Goal: Transaction & Acquisition: Purchase product/service

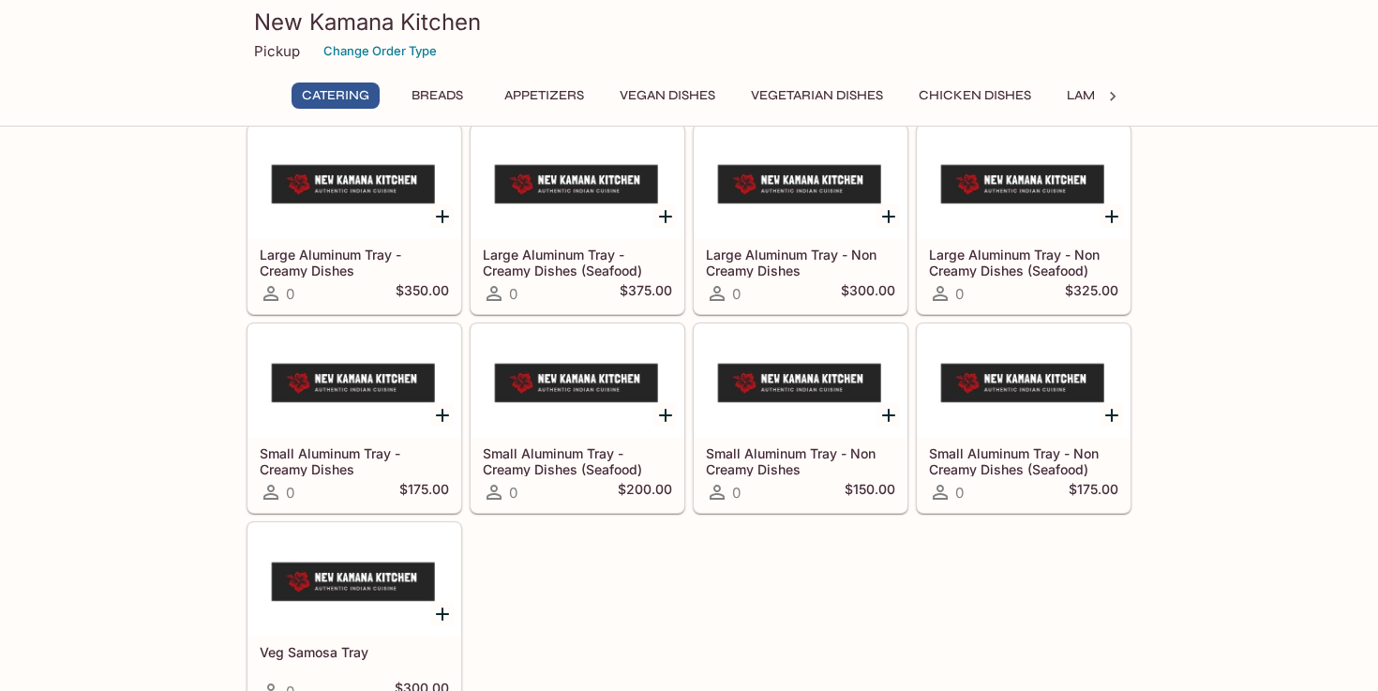
scroll to position [77, 0]
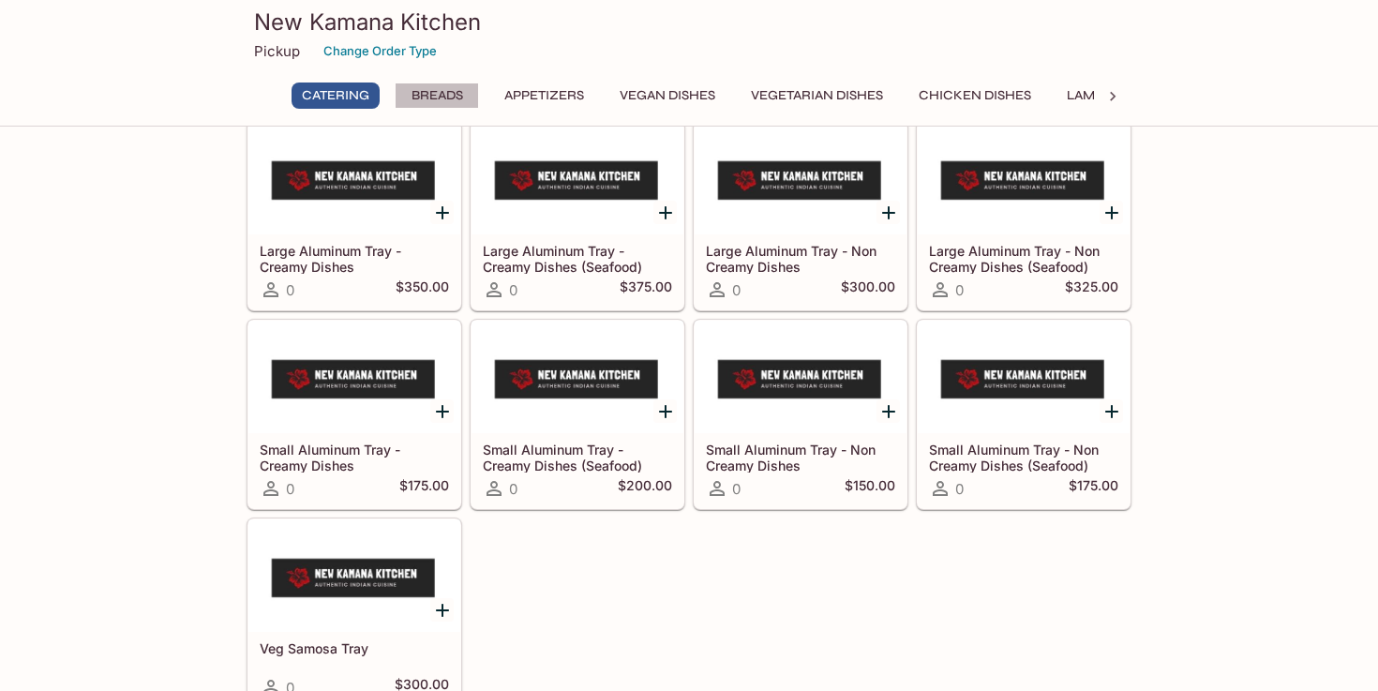
click at [439, 104] on button "Breads" at bounding box center [437, 95] width 84 height 26
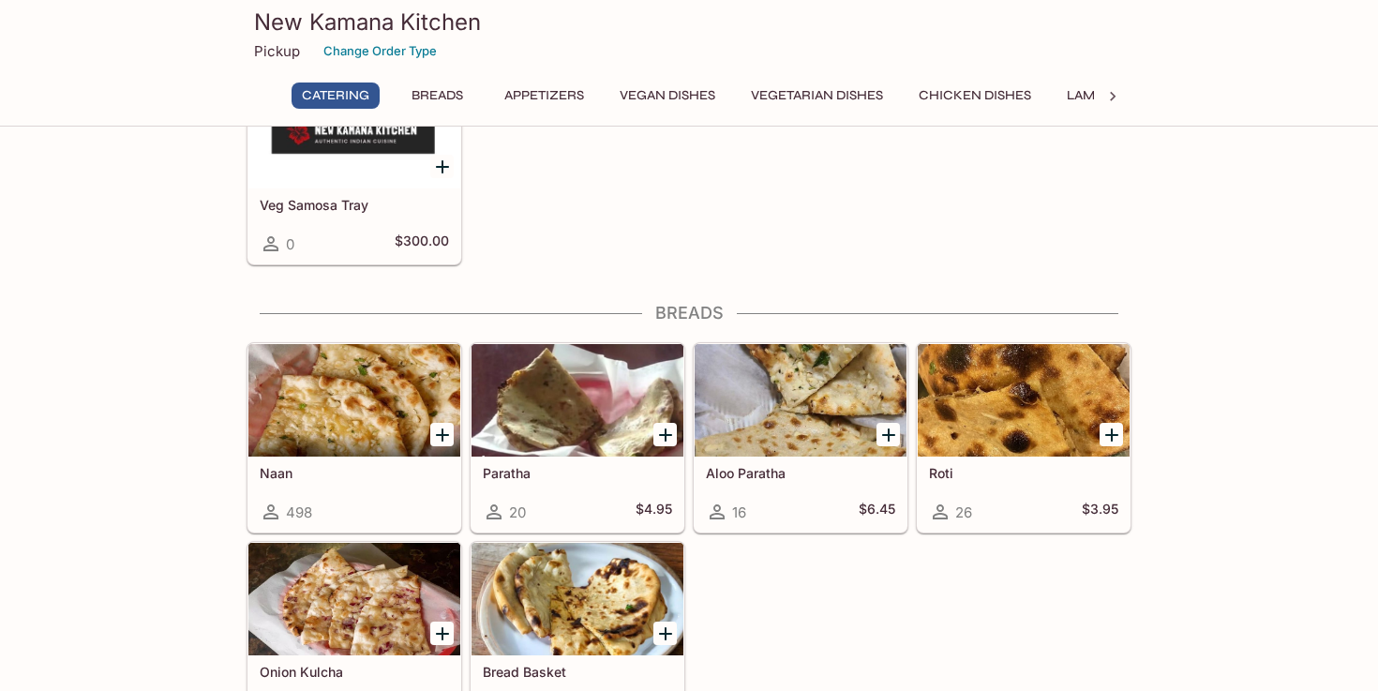
scroll to position [516, 0]
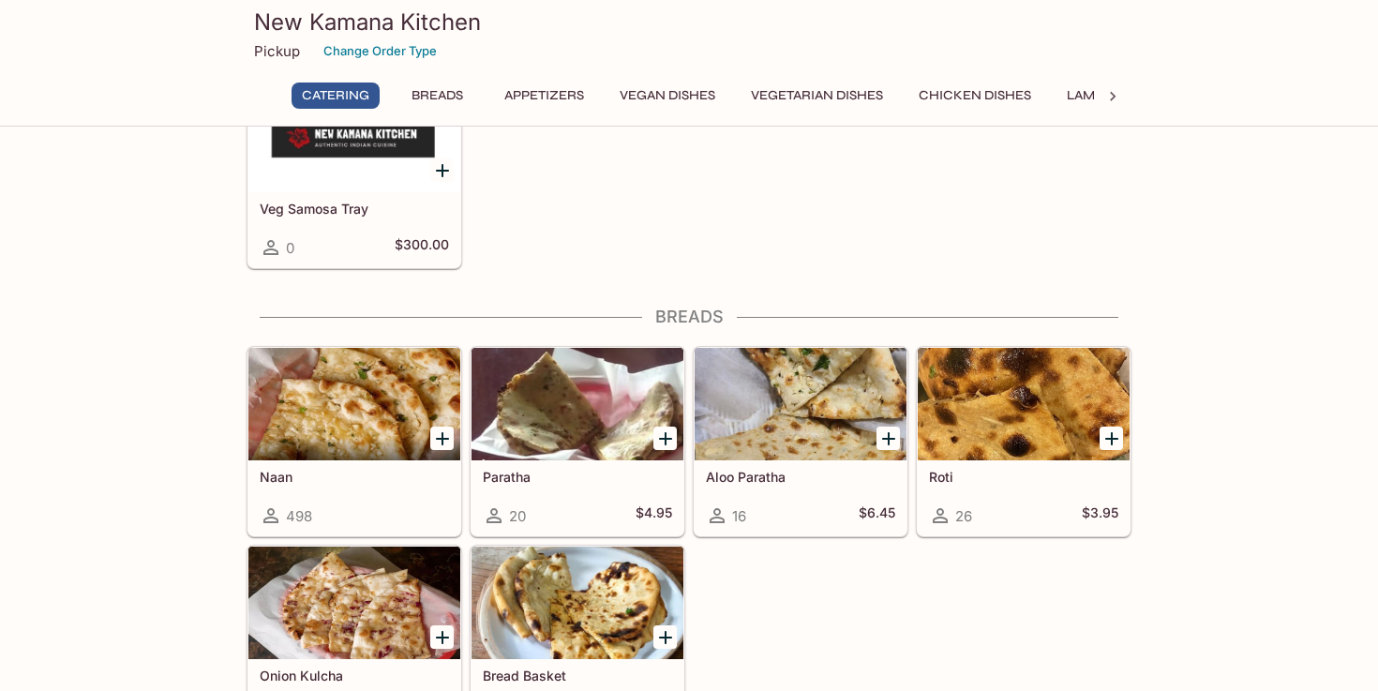
click at [261, 436] on div at bounding box center [354, 404] width 212 height 112
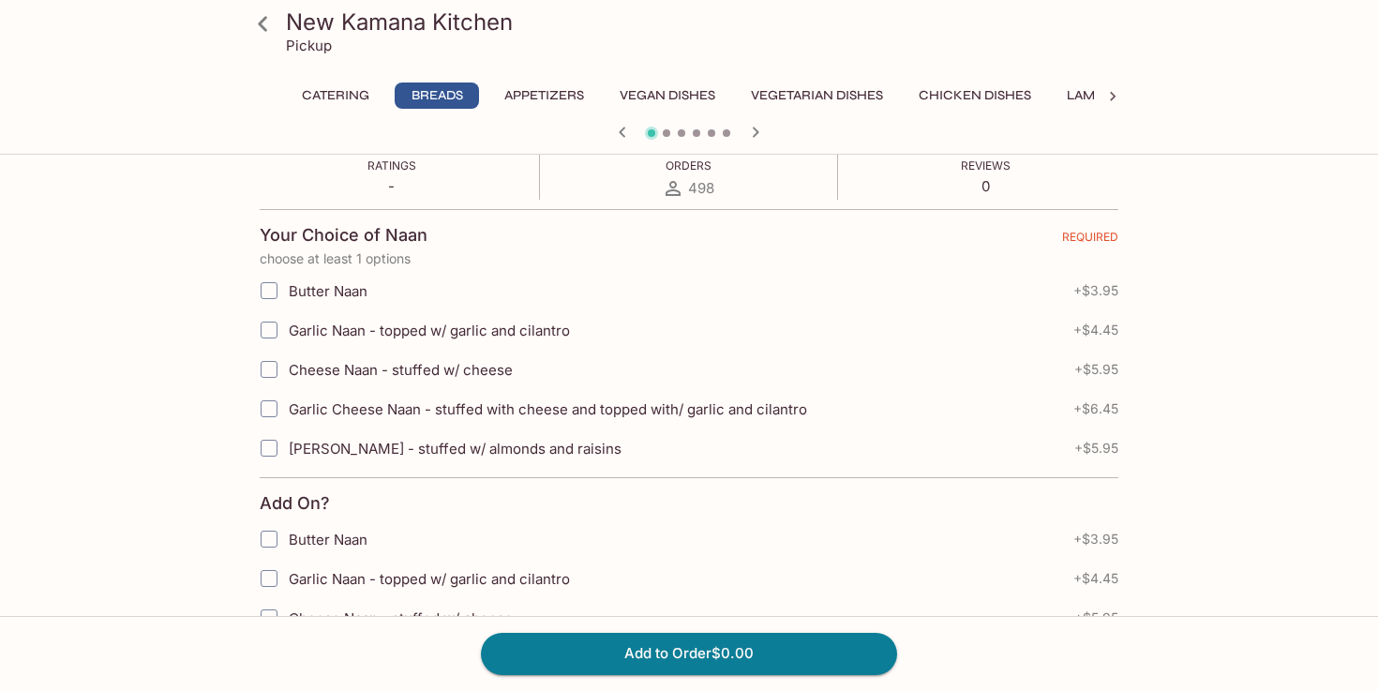
scroll to position [382, 0]
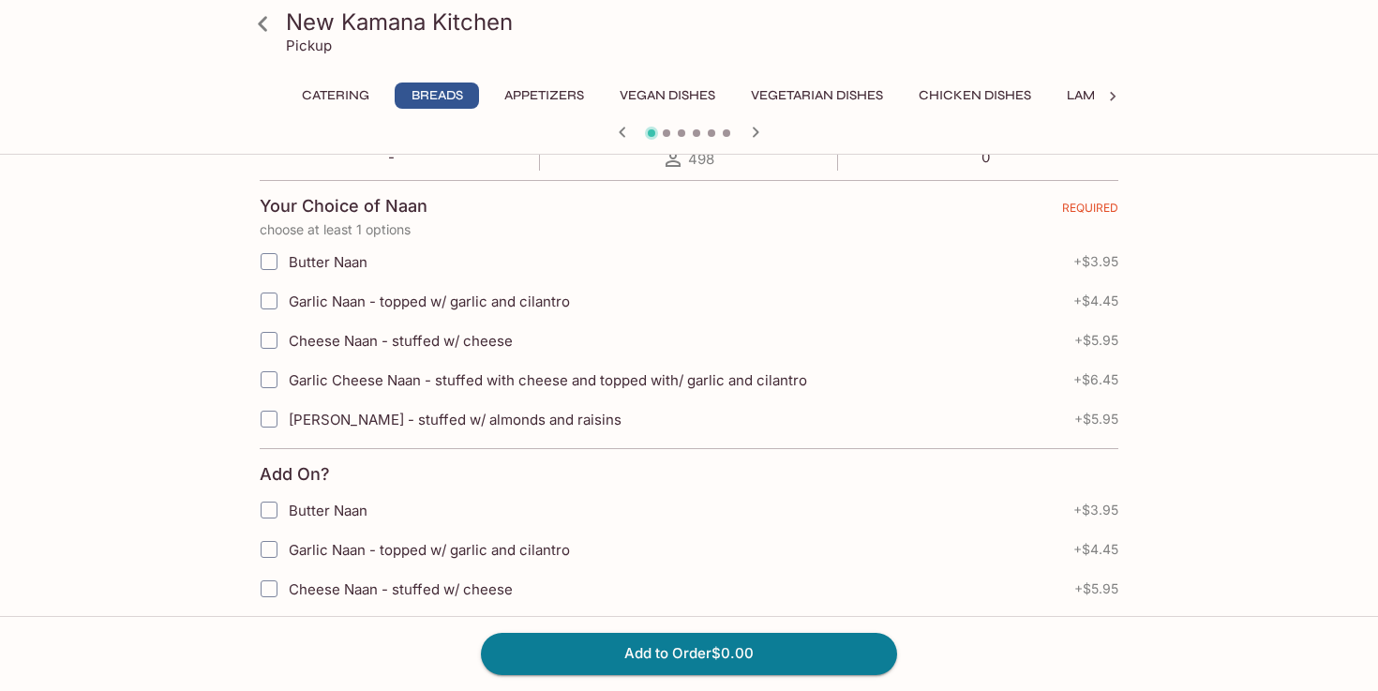
click at [266, 249] on input "Butter Naan" at bounding box center [268, 261] width 37 height 37
checkbox input "true"
click at [271, 300] on input "Garlic Naan - topped w/ garlic and cilantro" at bounding box center [268, 300] width 37 height 37
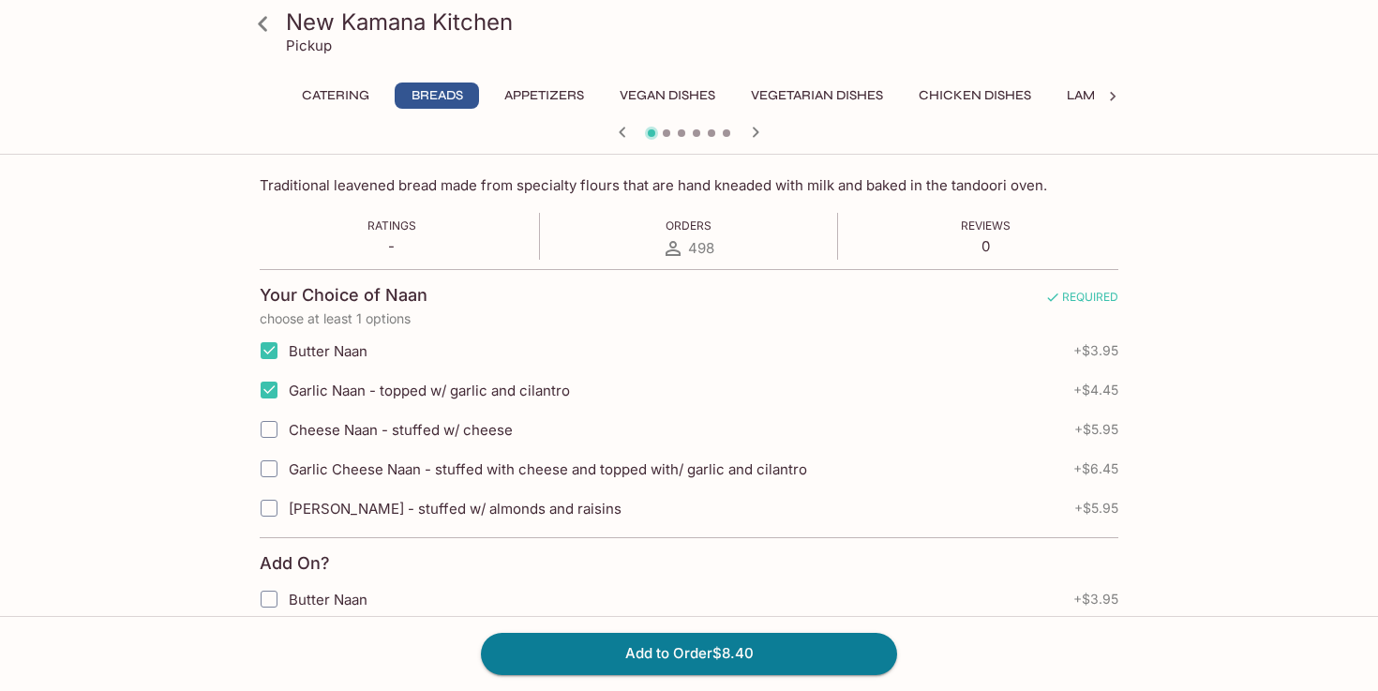
scroll to position [246, 0]
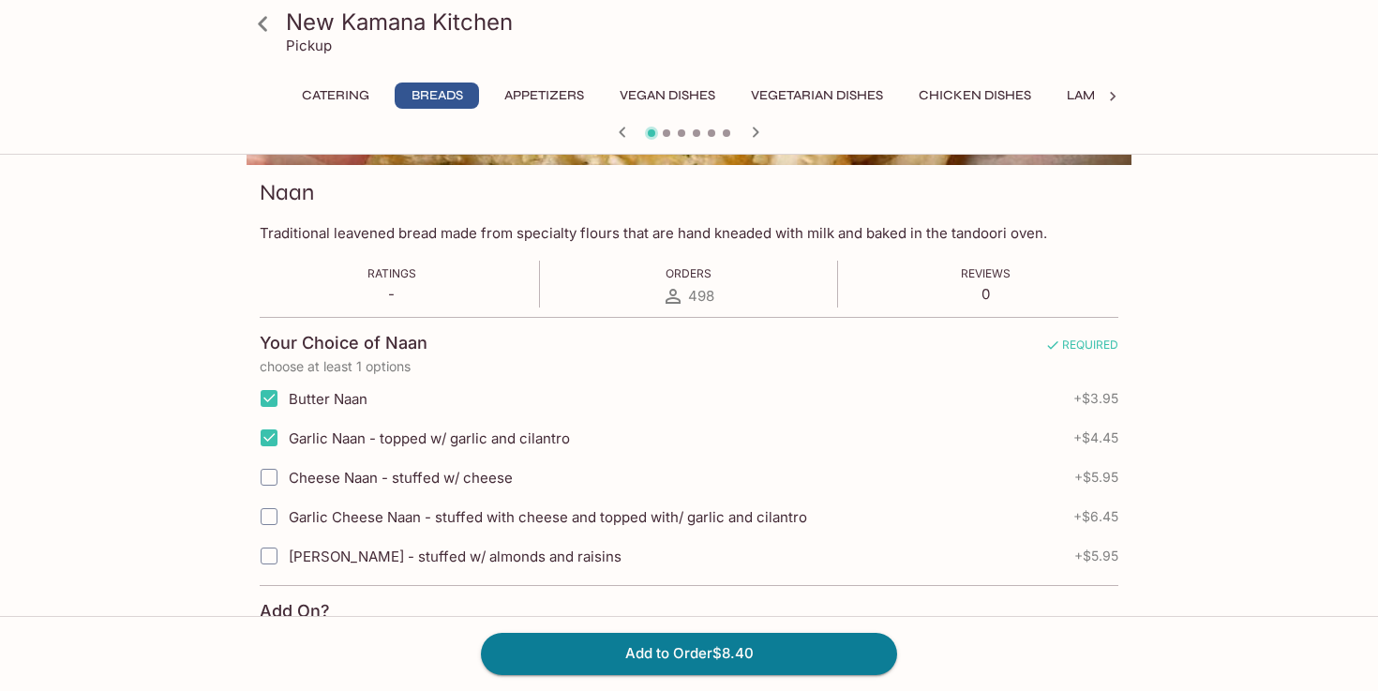
click at [276, 440] on input "Garlic Naan - topped w/ garlic and cilantro" at bounding box center [268, 437] width 37 height 37
checkbox input "false"
click at [274, 401] on input "Butter Naan" at bounding box center [268, 398] width 37 height 37
checkbox input "false"
click at [272, 437] on input "Garlic Naan - topped w/ garlic and cilantro" at bounding box center [268, 437] width 37 height 37
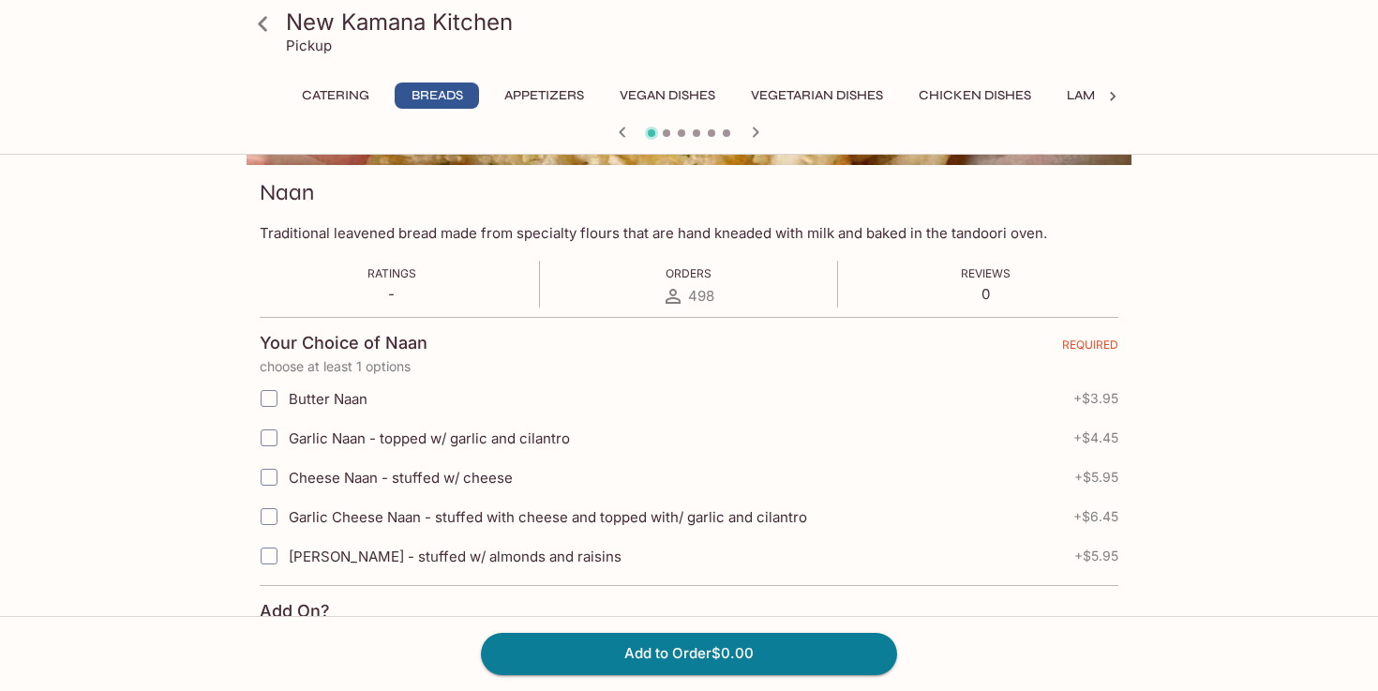
checkbox input "true"
click at [681, 652] on button "Add to Order $4.45" at bounding box center [689, 653] width 416 height 41
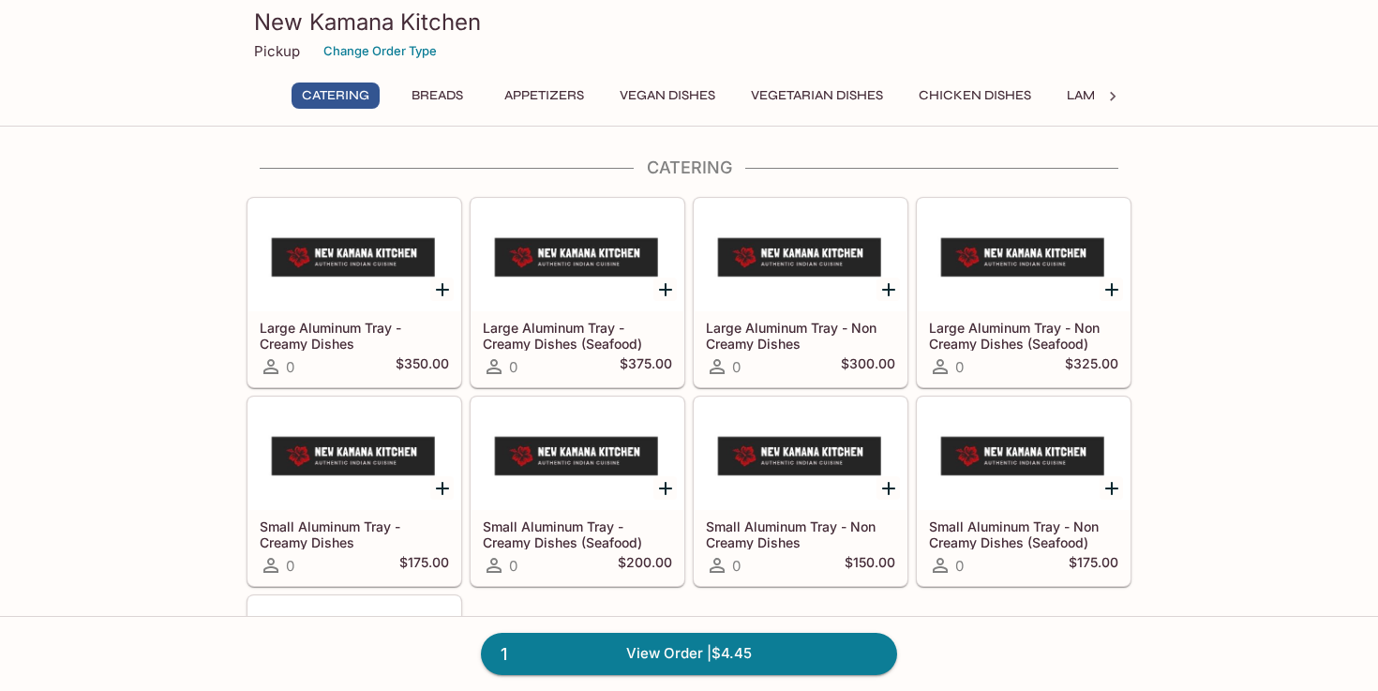
click at [442, 86] on button "Breads" at bounding box center [437, 95] width 84 height 26
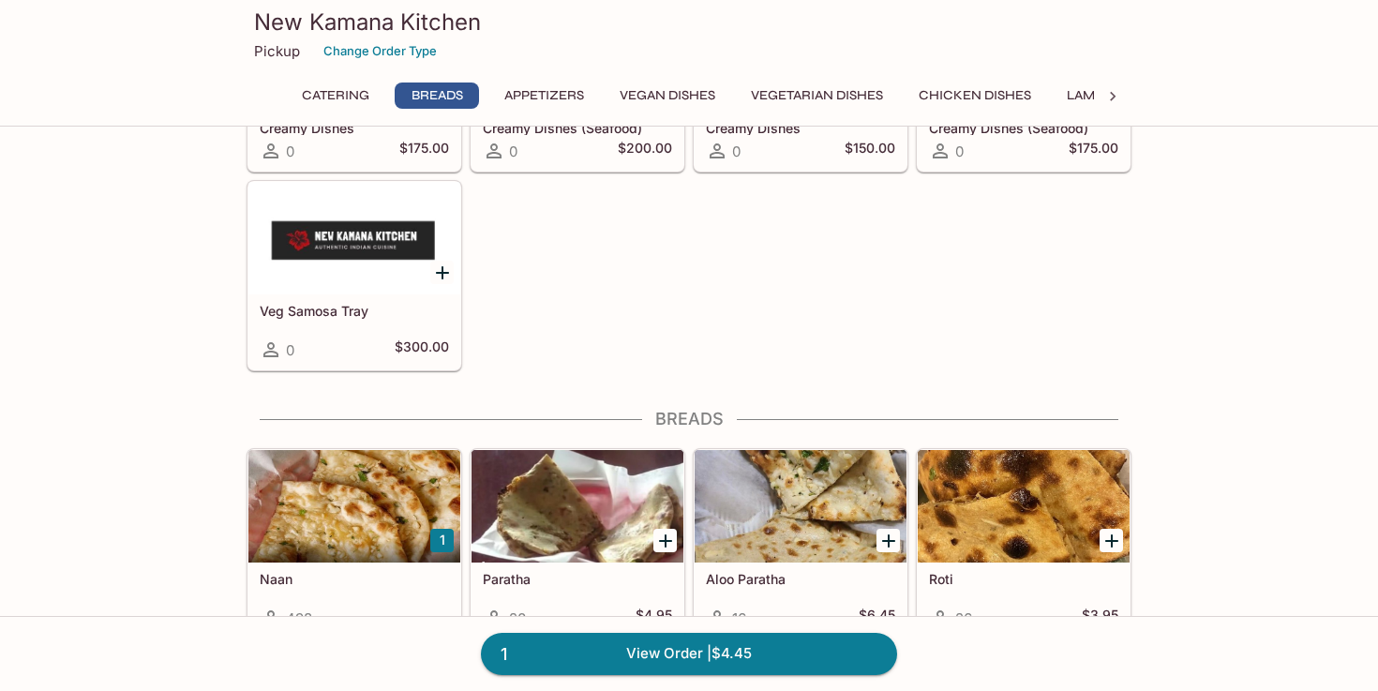
scroll to position [663, 0]
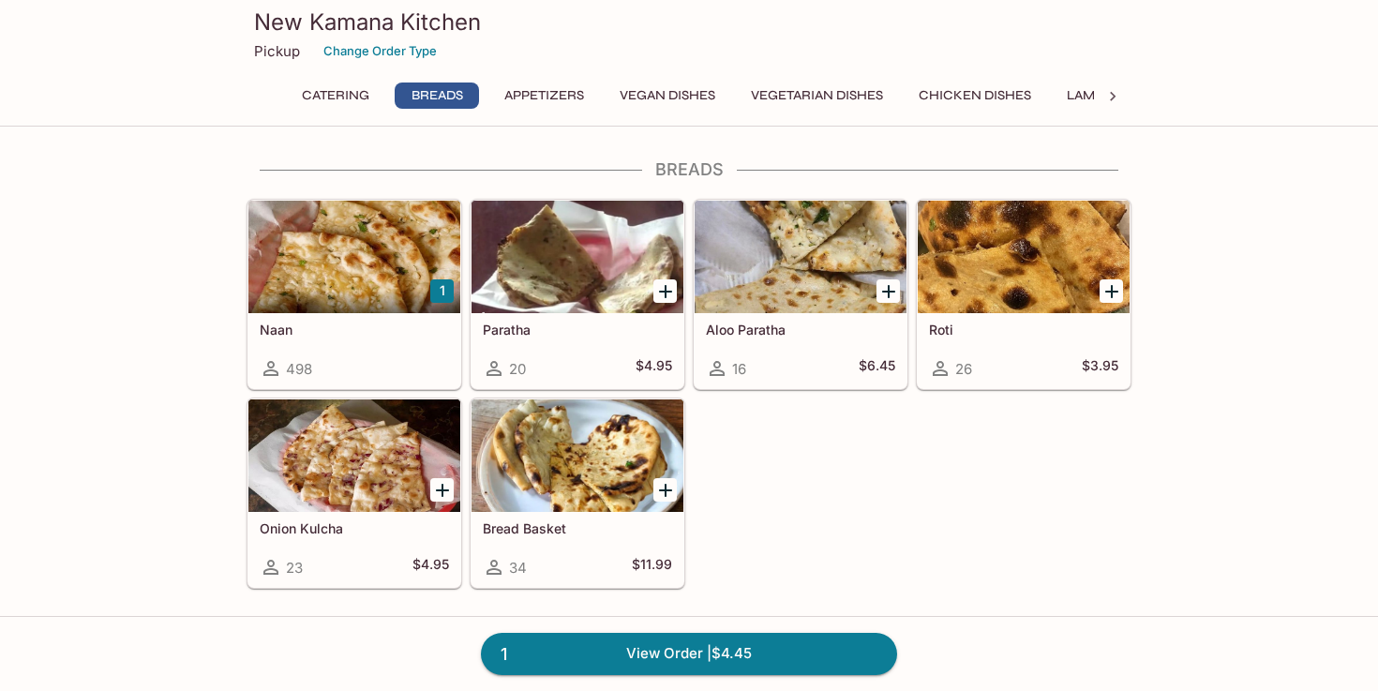
click at [358, 294] on div at bounding box center [354, 257] width 212 height 112
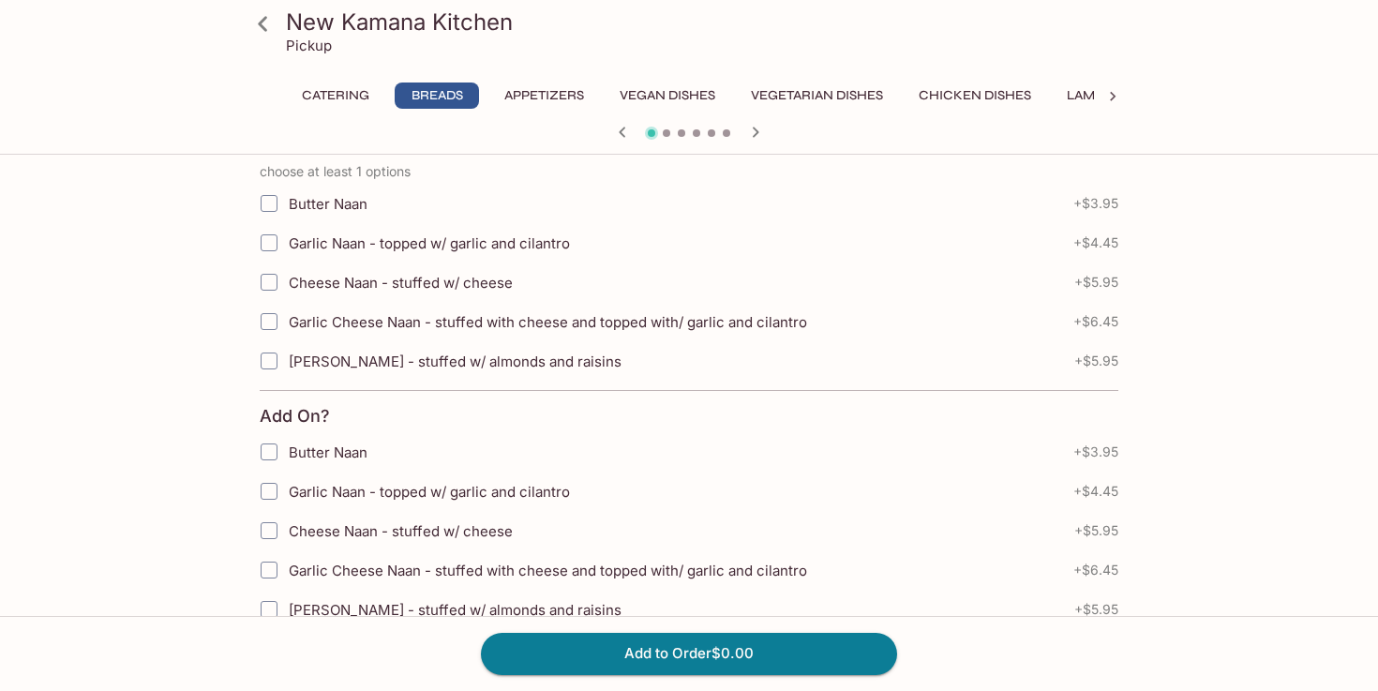
scroll to position [443, 0]
click at [273, 196] on input "Butter Naan" at bounding box center [268, 200] width 37 height 37
checkbox input "true"
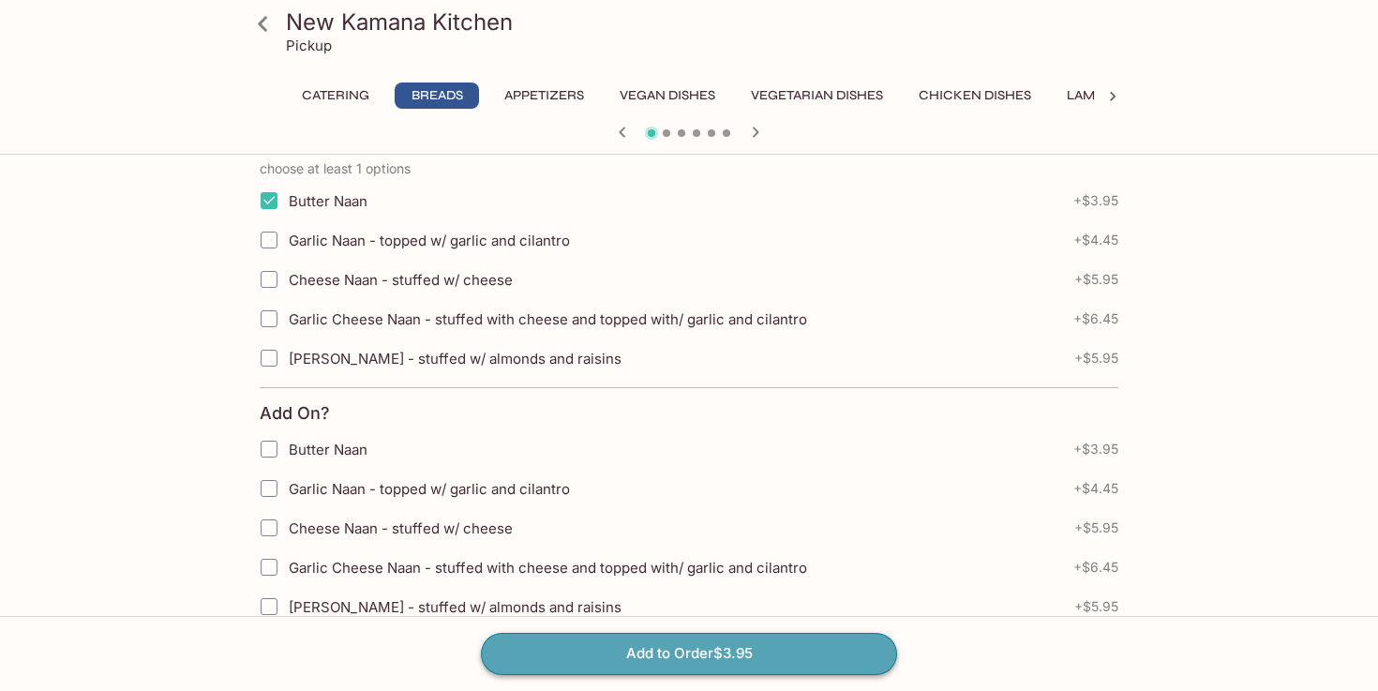
click at [732, 648] on button "Add to Order $3.95" at bounding box center [689, 653] width 416 height 41
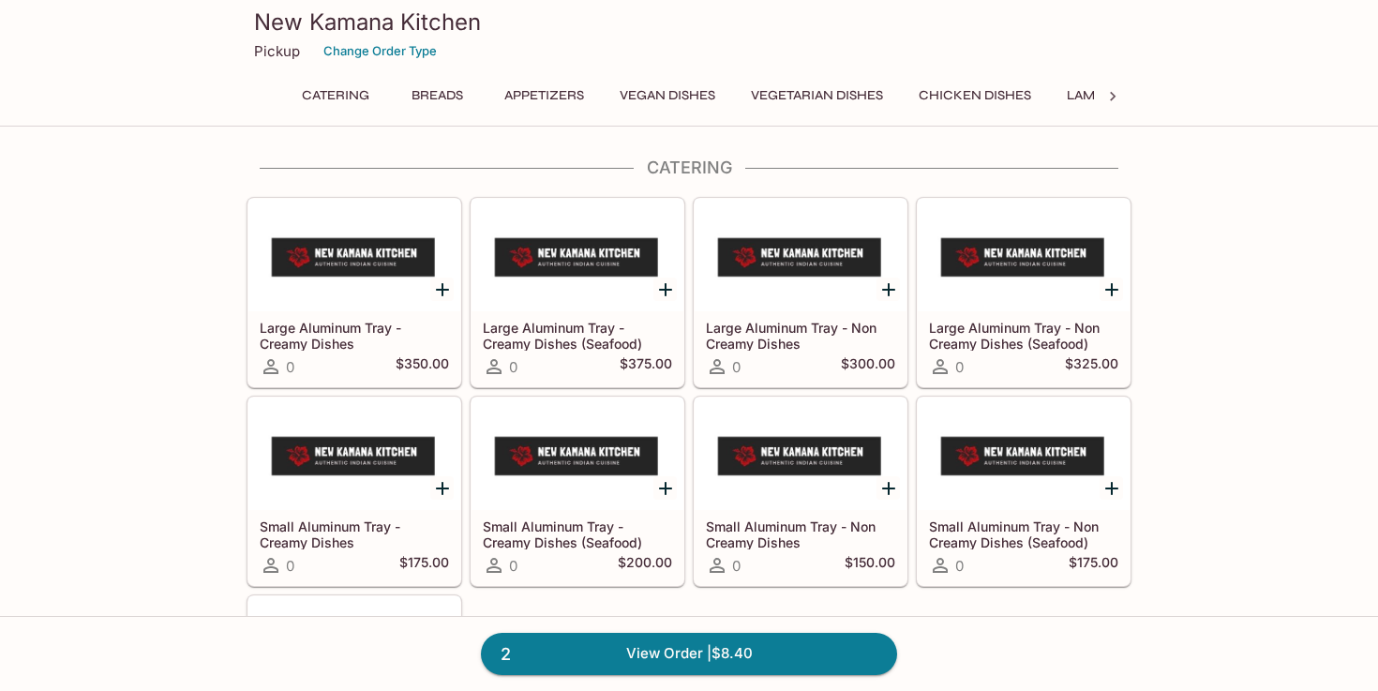
click at [448, 100] on button "Breads" at bounding box center [437, 95] width 84 height 26
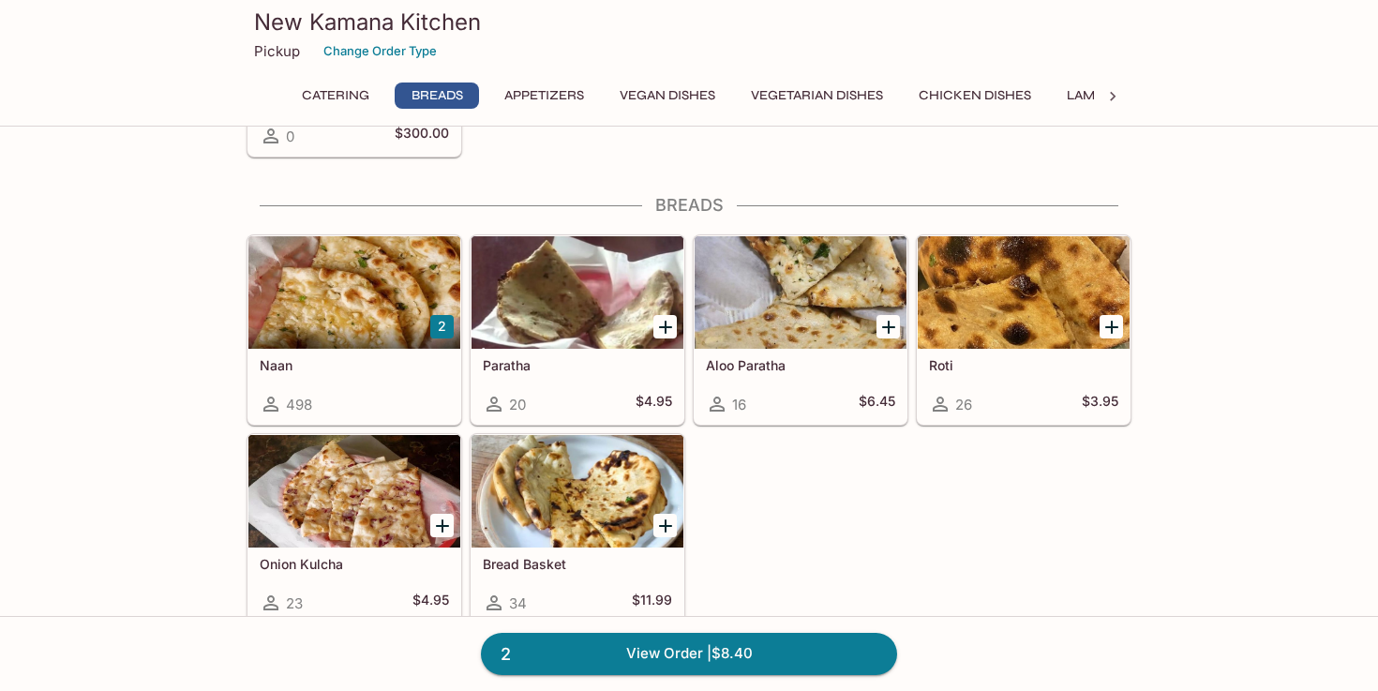
scroll to position [663, 0]
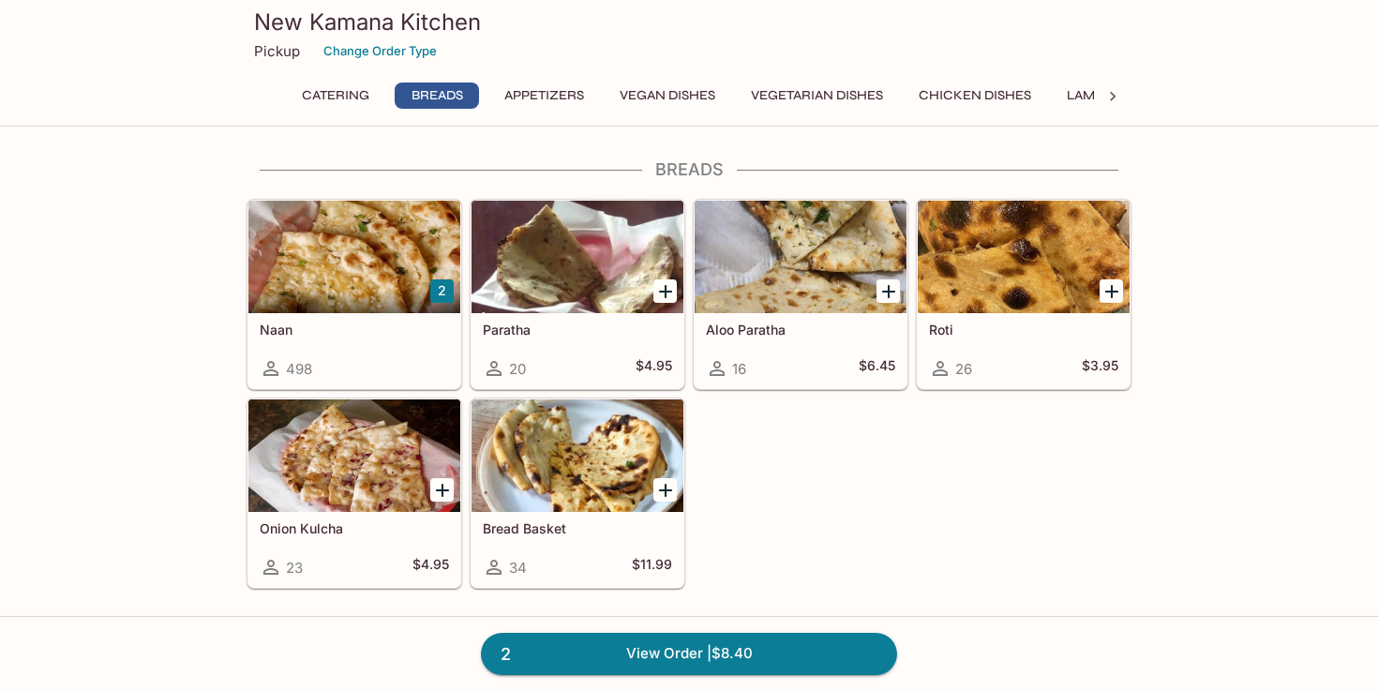
click at [403, 279] on div at bounding box center [354, 257] width 212 height 112
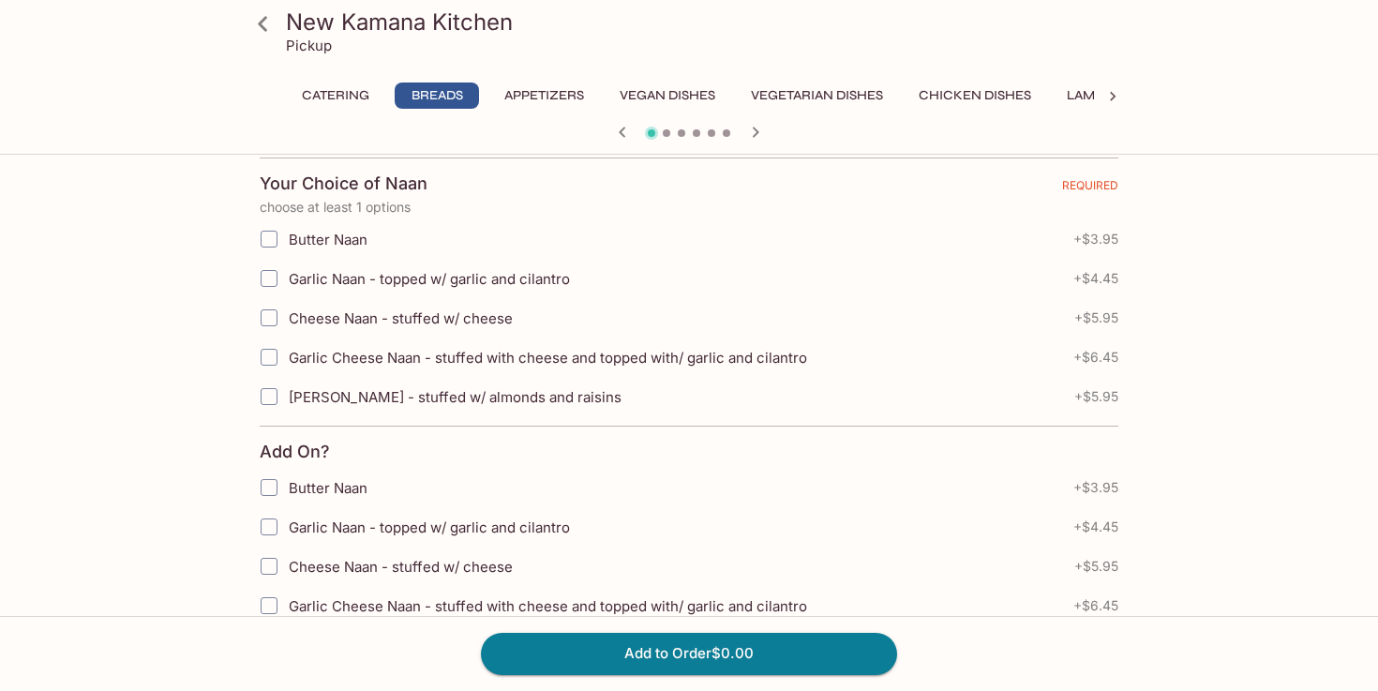
scroll to position [407, 0]
click at [266, 239] on input "Butter Naan" at bounding box center [268, 236] width 37 height 37
checkbox input "true"
click at [552, 634] on button "Add to Order $3.95" at bounding box center [689, 653] width 416 height 41
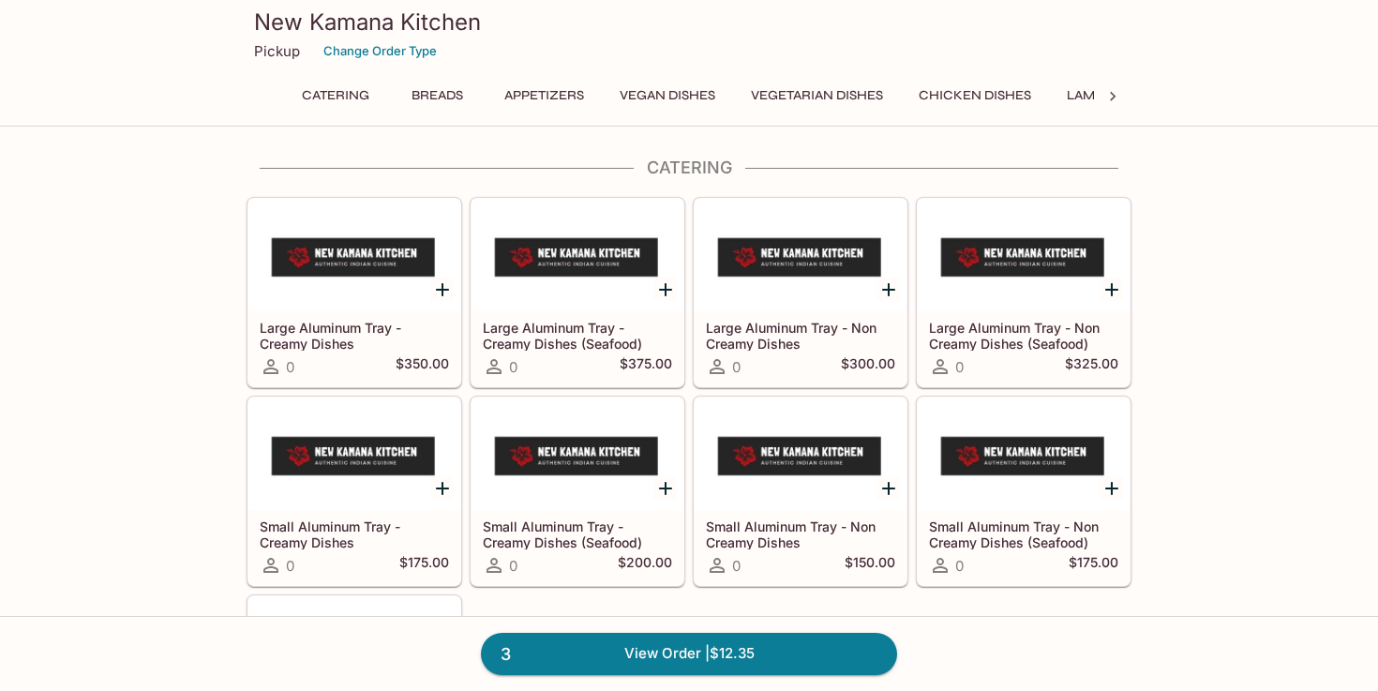
click at [565, 94] on button "Appetizers" at bounding box center [544, 95] width 100 height 26
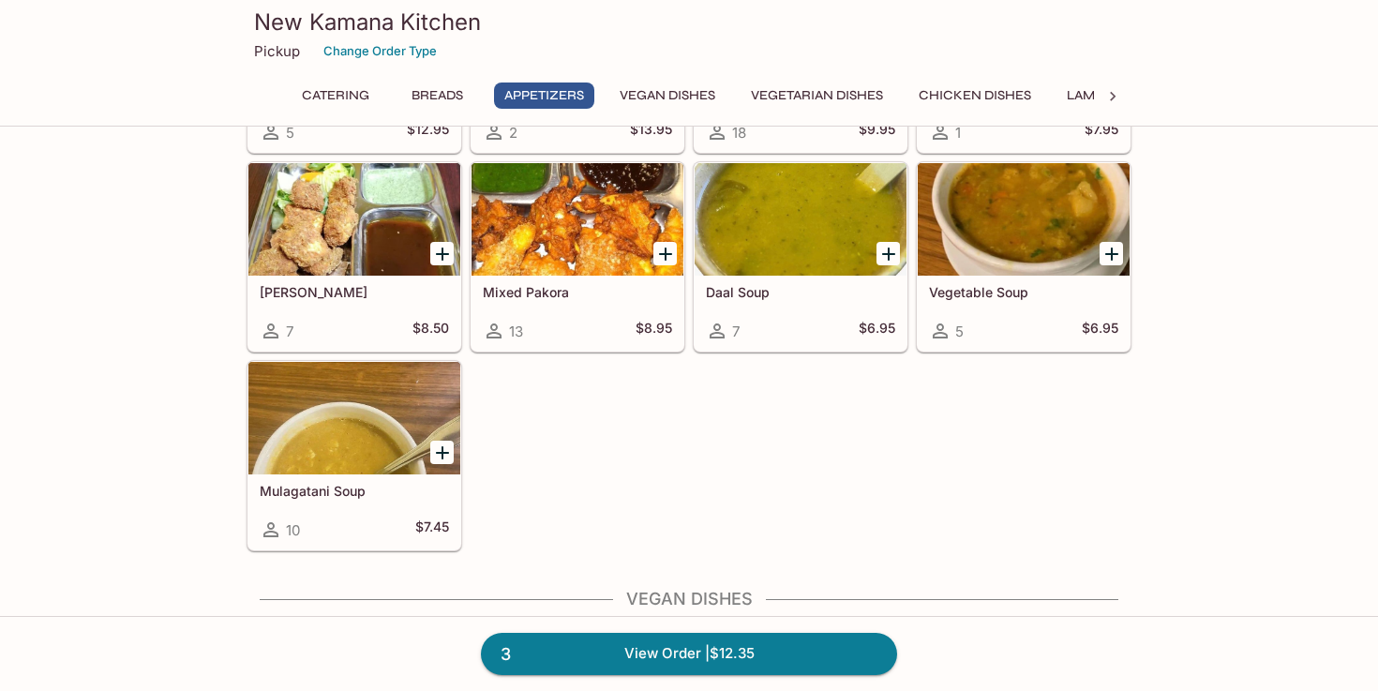
scroll to position [1568, 0]
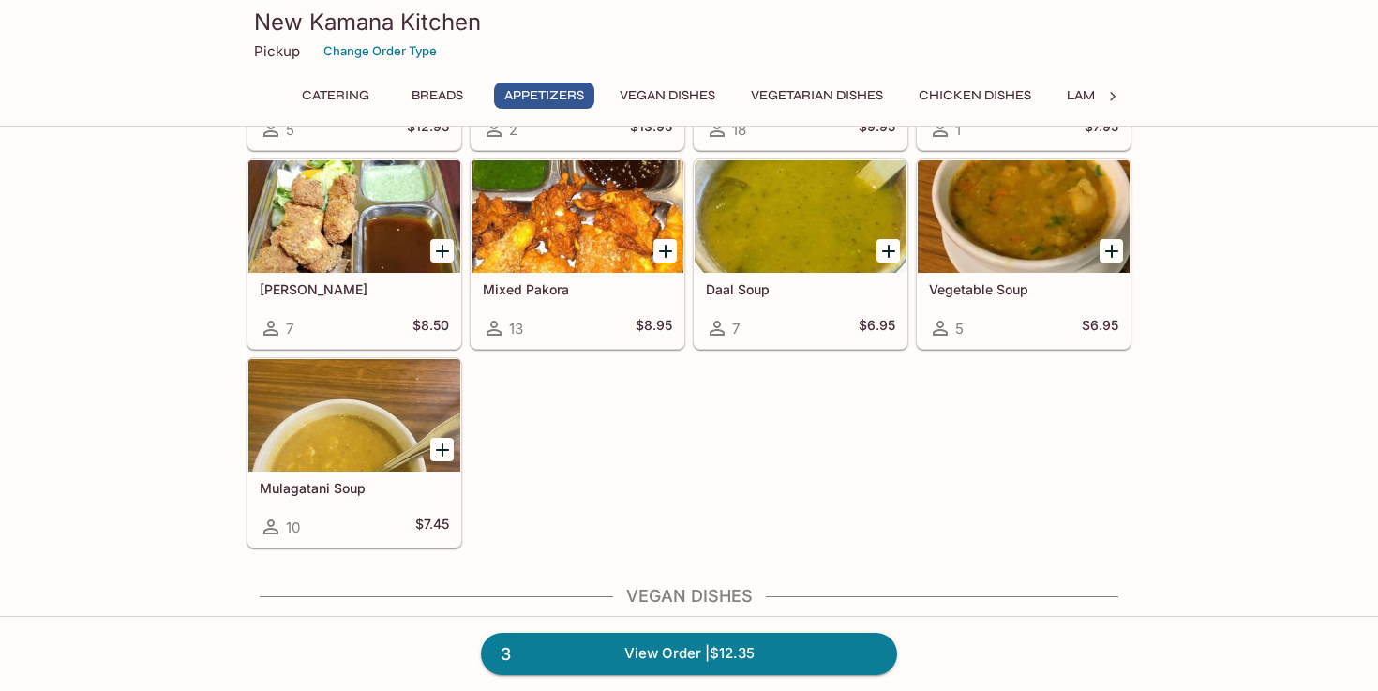
click at [669, 90] on button "Vegan Dishes" at bounding box center [667, 95] width 116 height 26
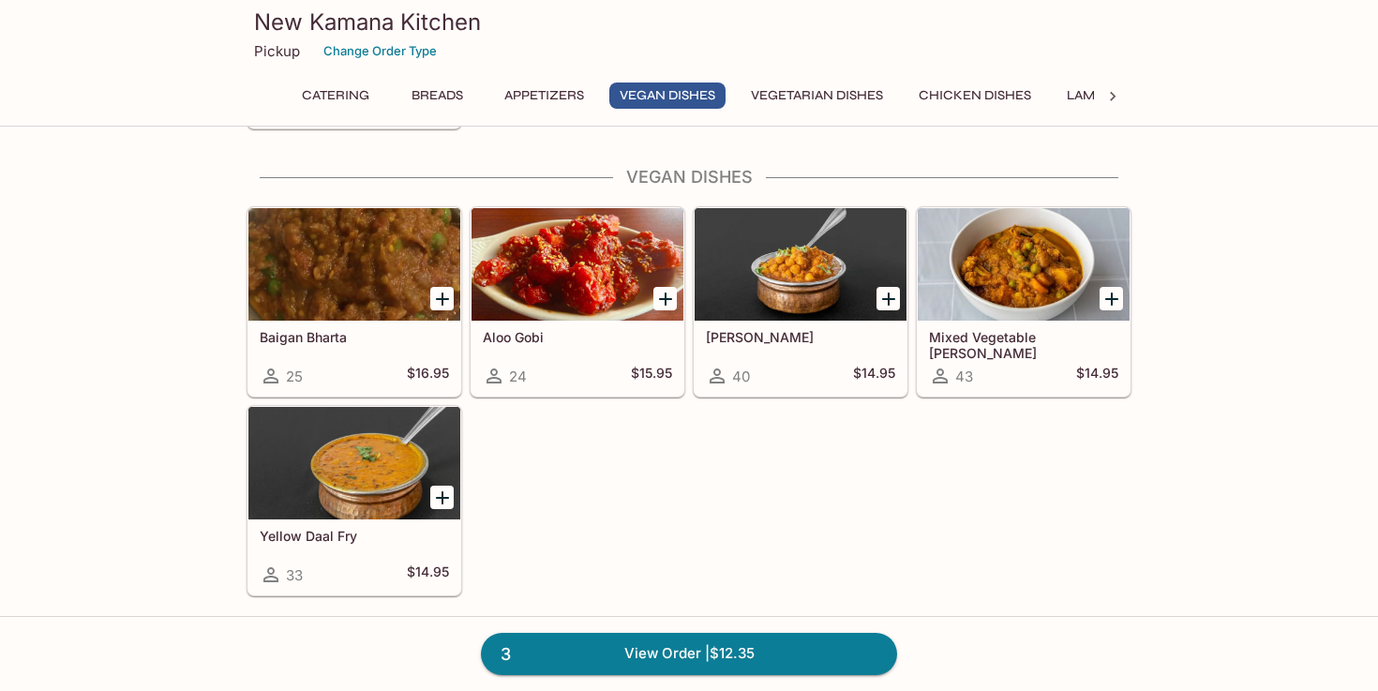
scroll to position [1994, 0]
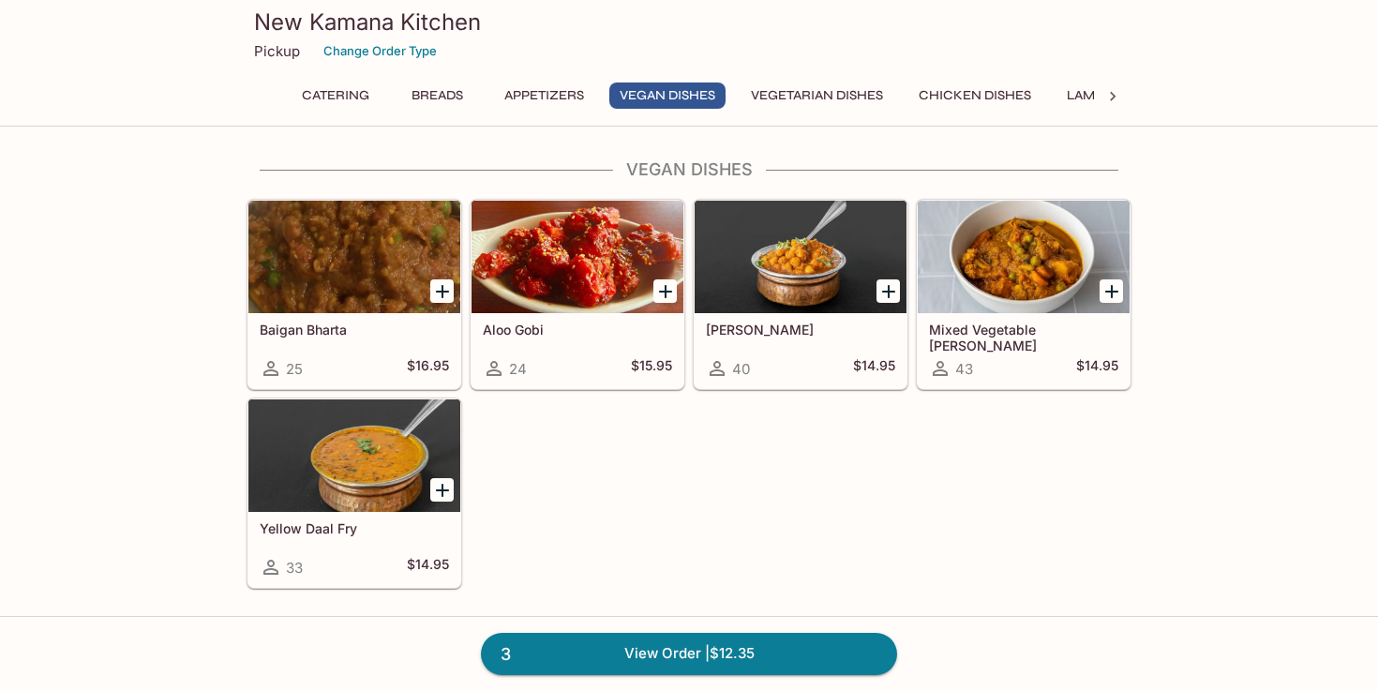
click at [813, 91] on button "Vegetarian Dishes" at bounding box center [816, 95] width 153 height 26
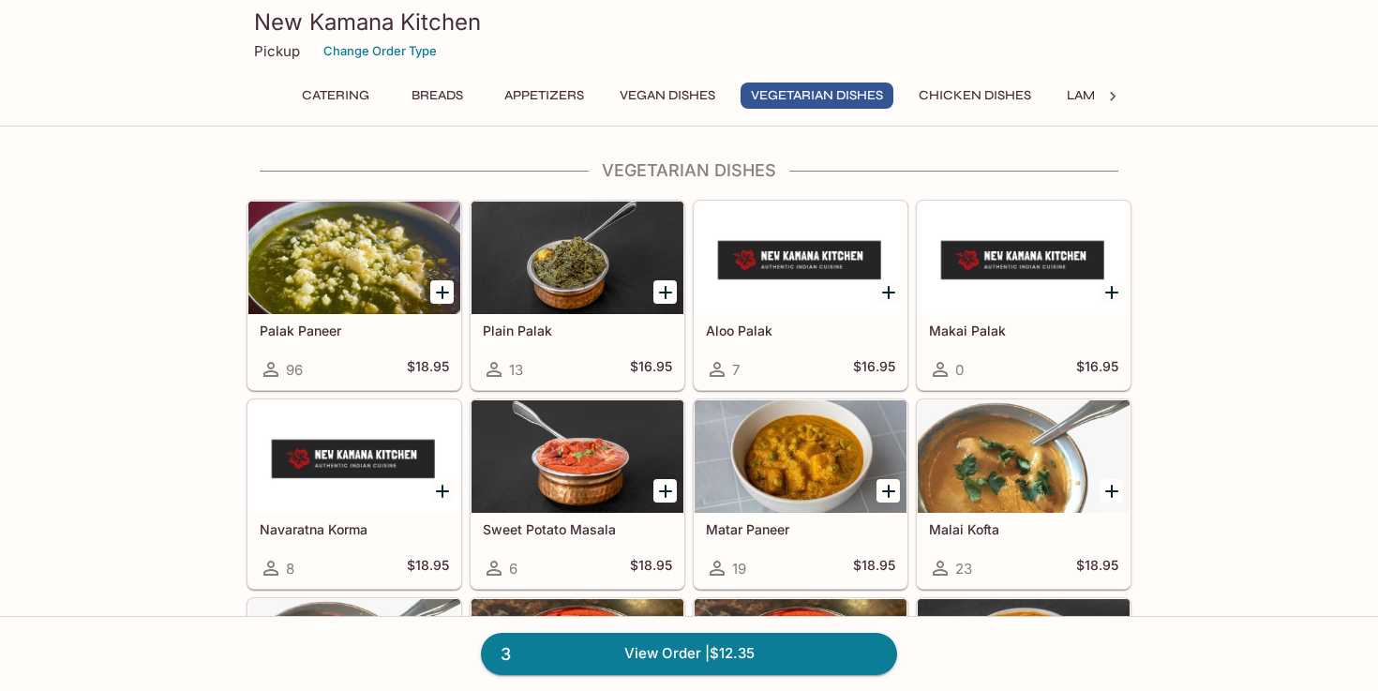
scroll to position [2461, 0]
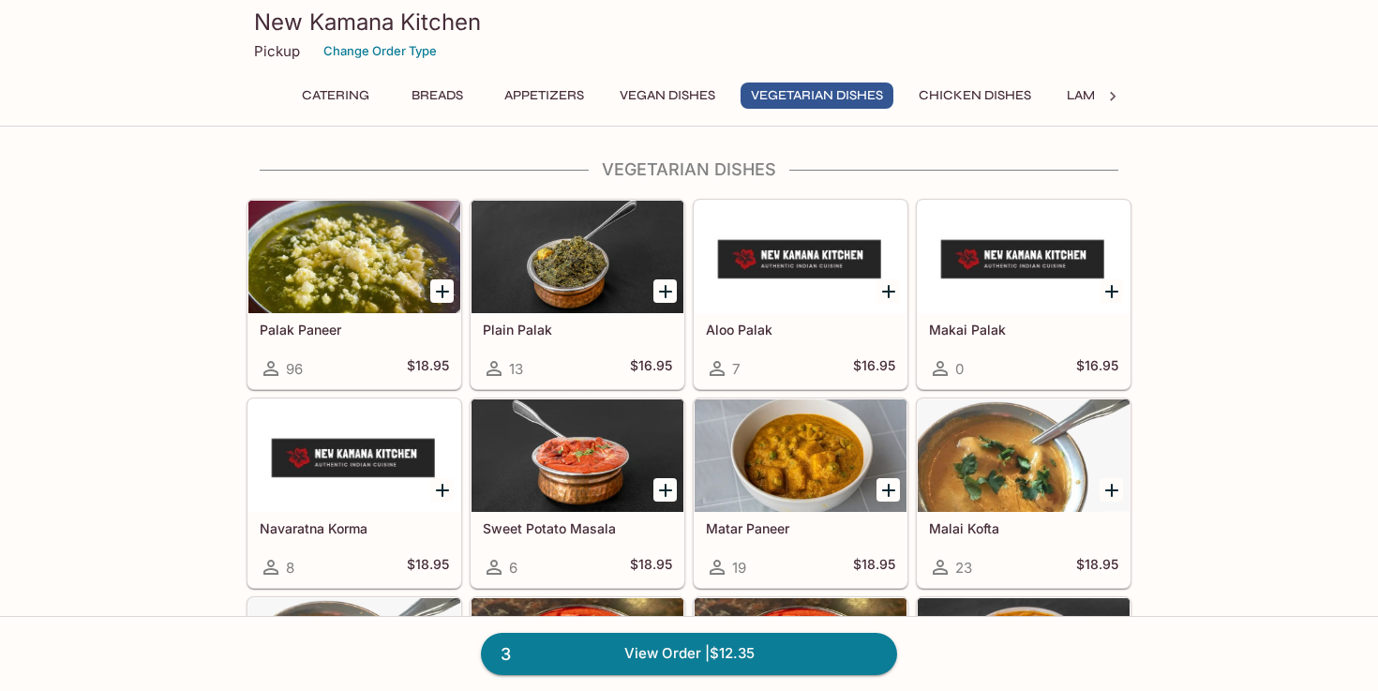
click at [401, 243] on div at bounding box center [354, 257] width 212 height 112
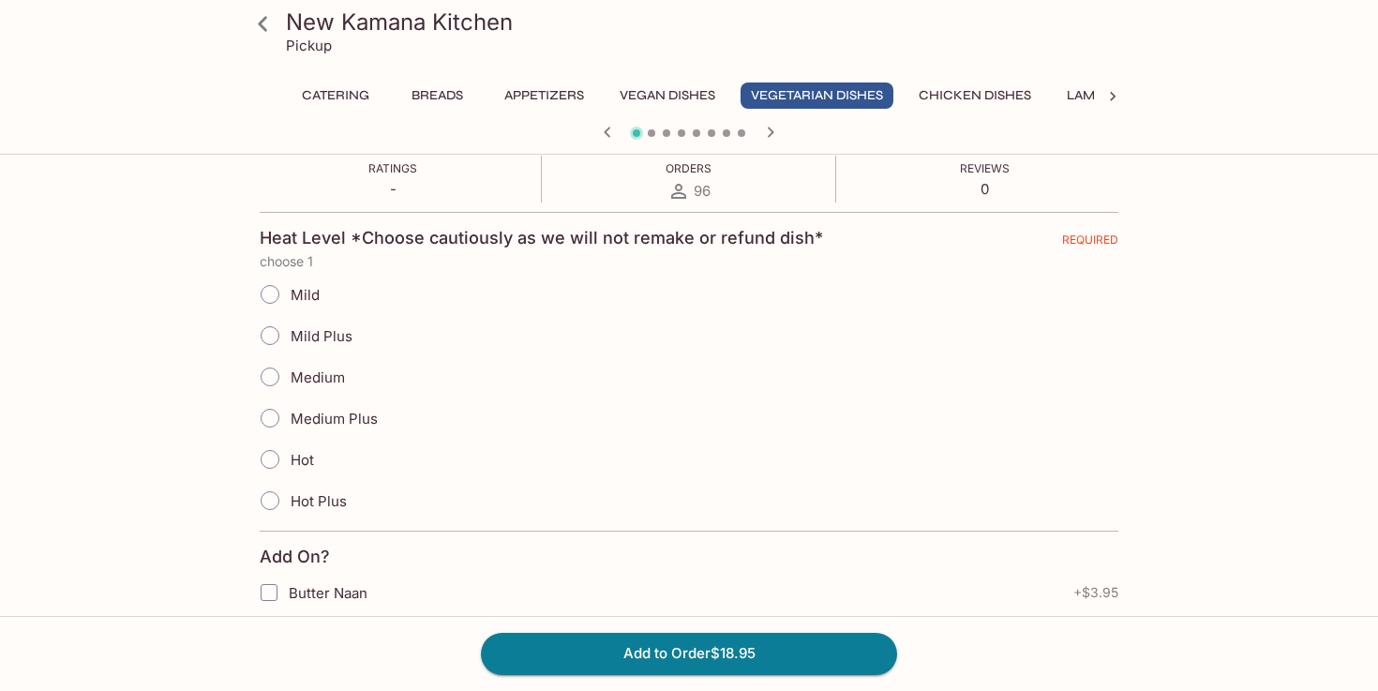
scroll to position [370, 0]
click at [277, 370] on input "Medium" at bounding box center [269, 374] width 39 height 39
radio input "true"
click at [271, 418] on input "Medium Plus" at bounding box center [269, 415] width 39 height 39
radio input "true"
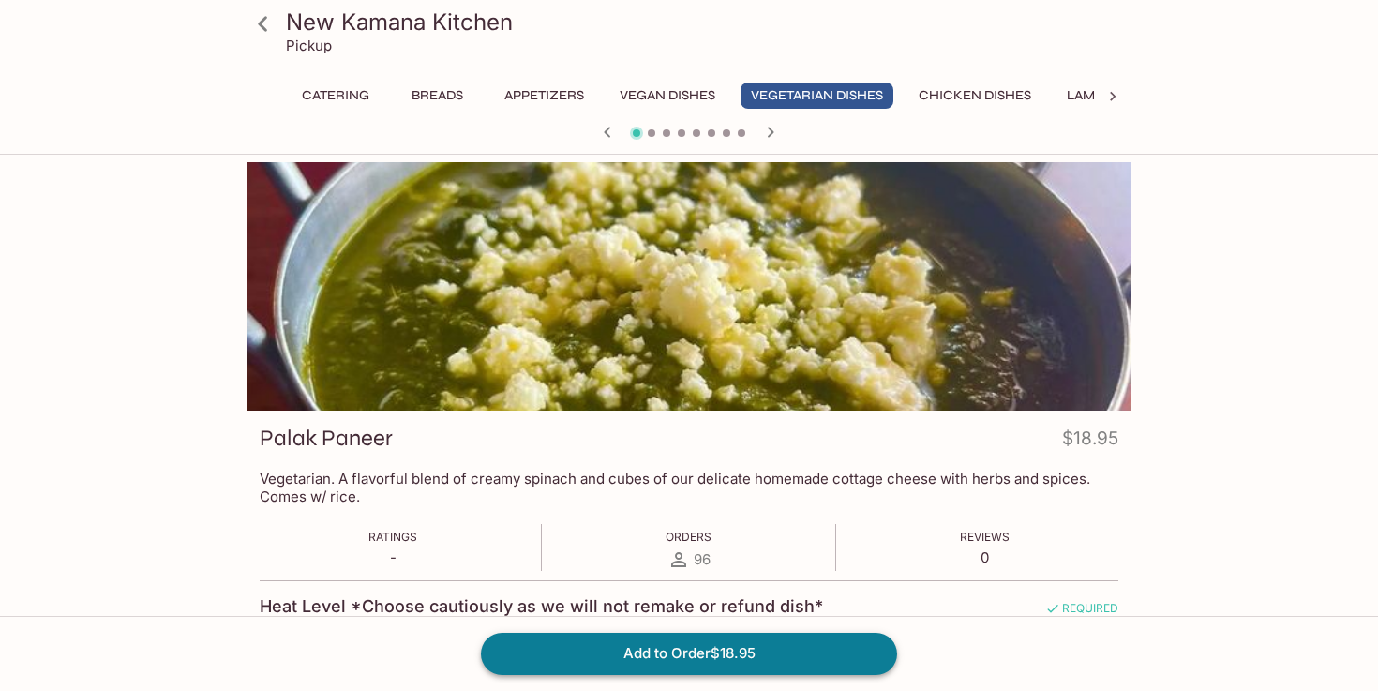
scroll to position [0, 0]
click at [708, 650] on button "Add to Order $18.95" at bounding box center [689, 653] width 416 height 41
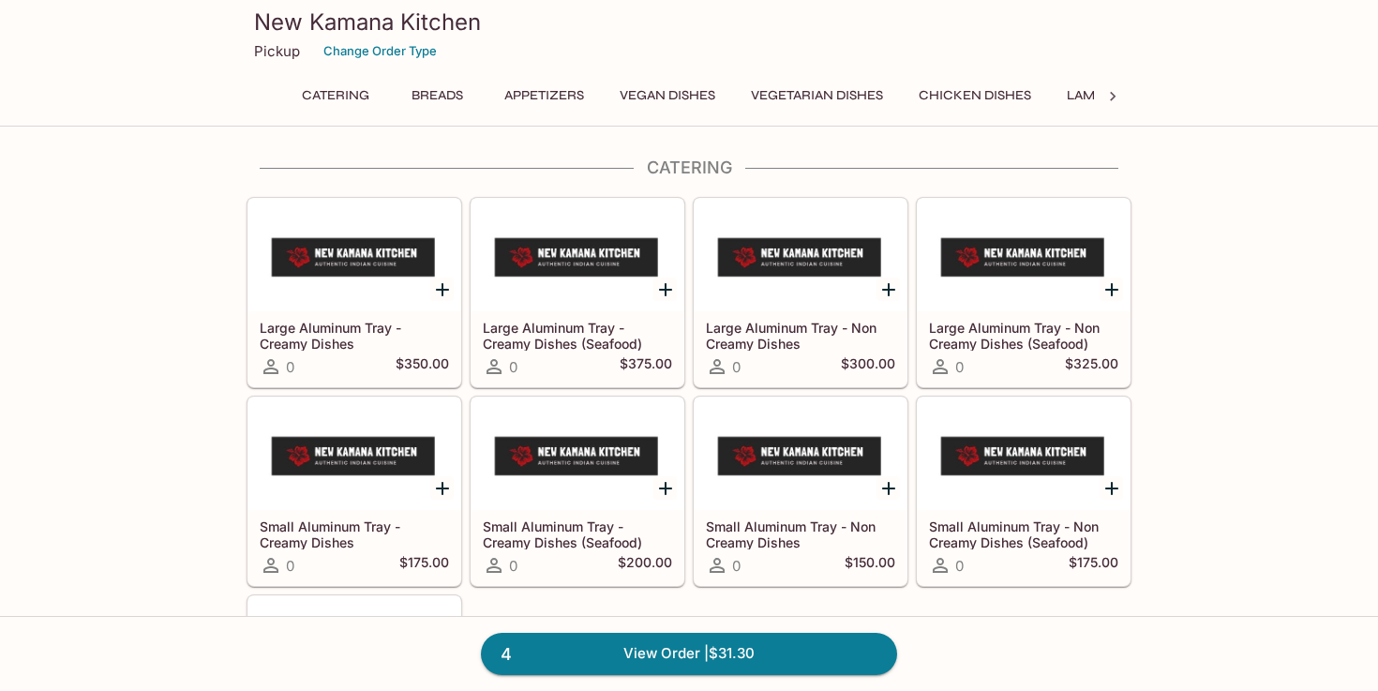
click at [987, 92] on button "Chicken Dishes" at bounding box center [974, 95] width 133 height 26
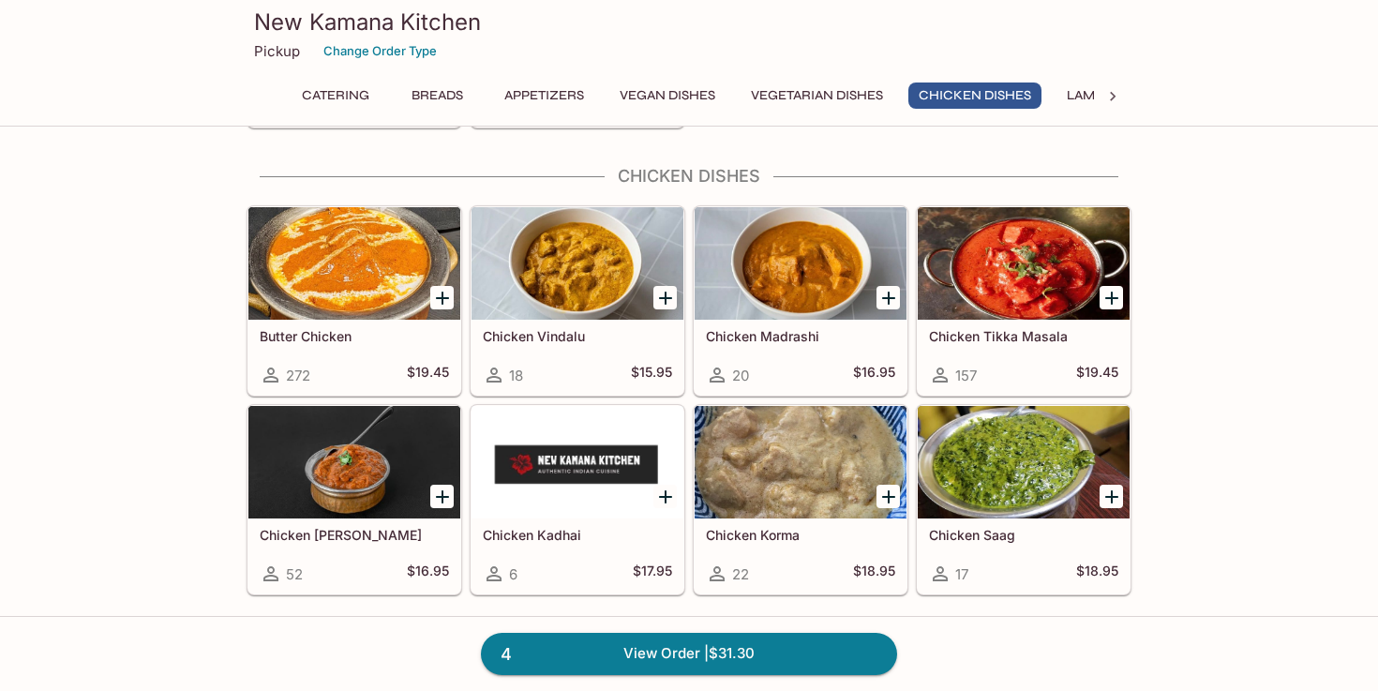
scroll to position [3325, 0]
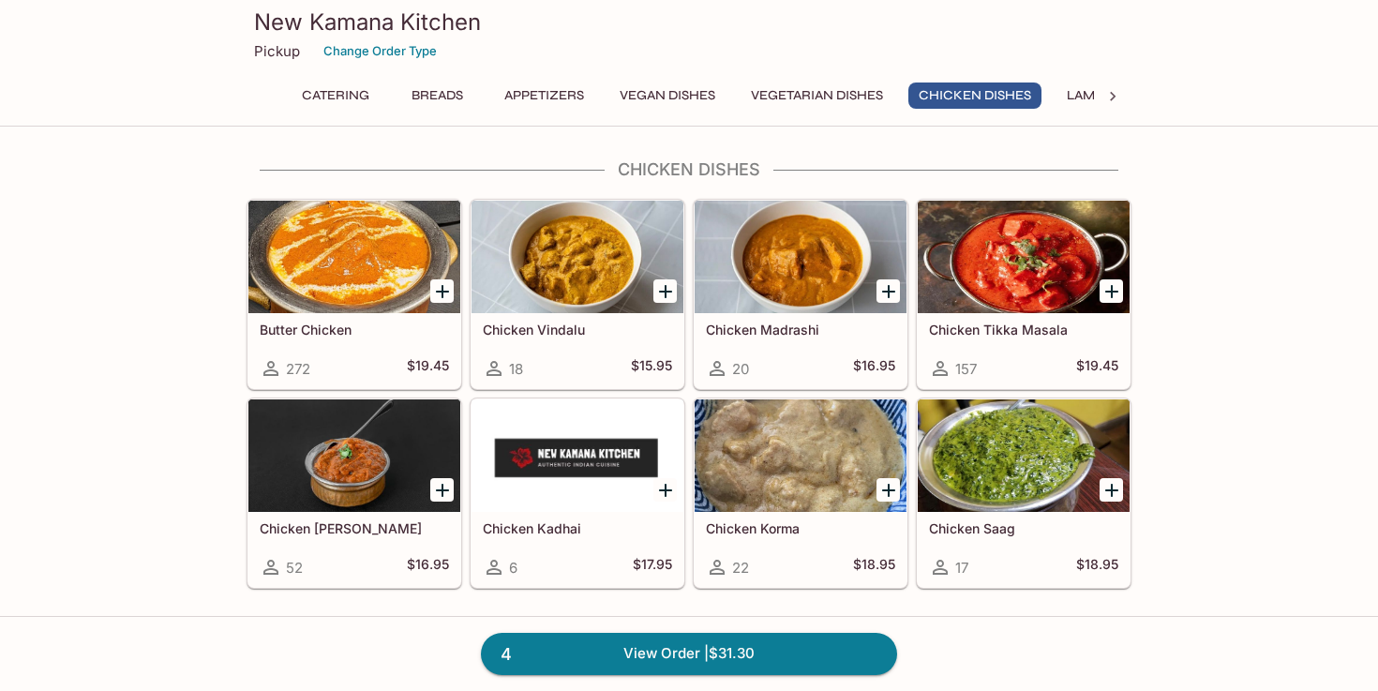
click at [305, 286] on div at bounding box center [354, 257] width 212 height 112
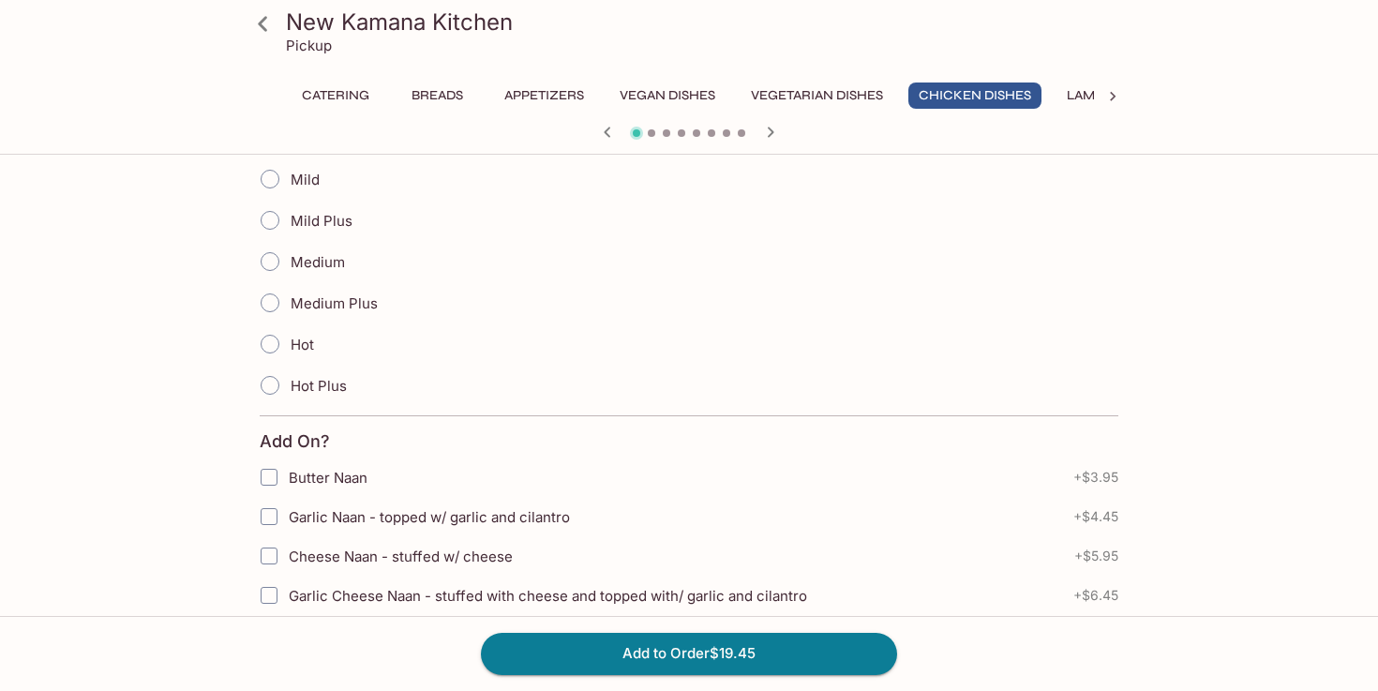
scroll to position [469, 0]
click at [273, 304] on input "Medium Plus" at bounding box center [269, 299] width 39 height 39
radio input "true"
click at [658, 664] on button "Add to Order $19.45" at bounding box center [689, 653] width 416 height 41
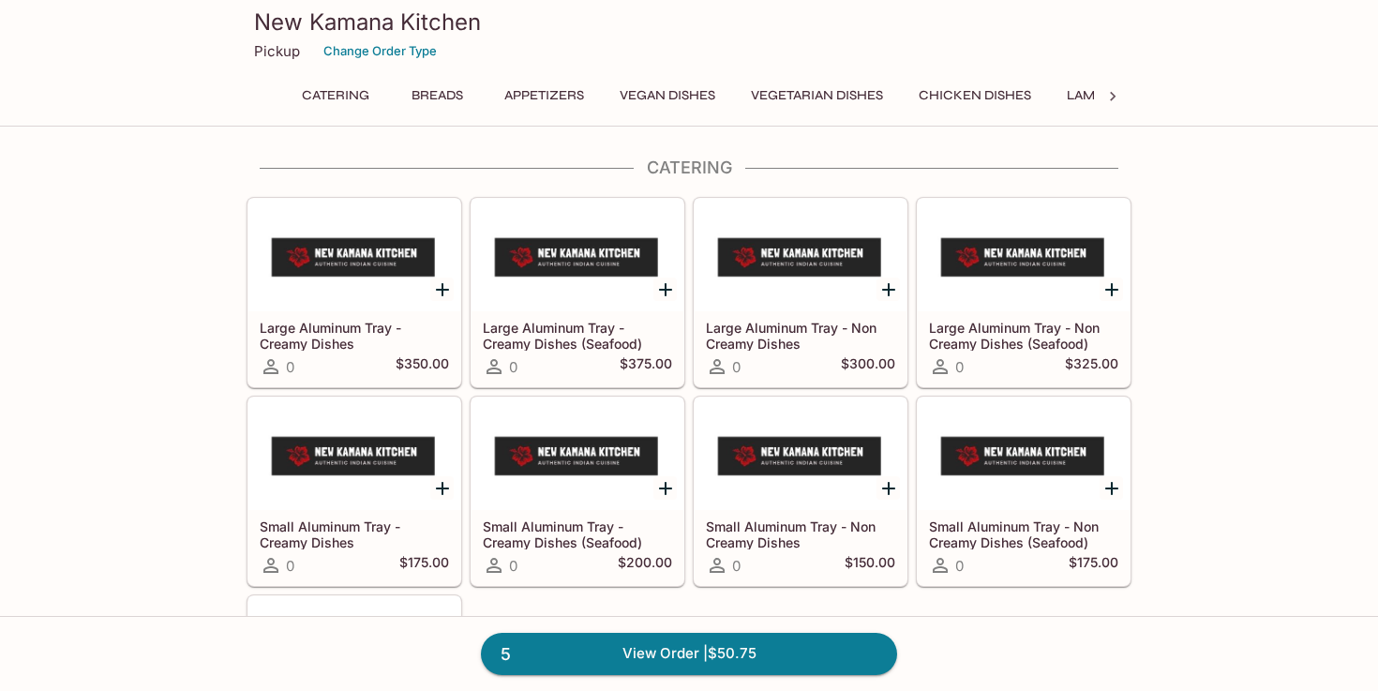
click at [944, 97] on button "Chicken Dishes" at bounding box center [974, 95] width 133 height 26
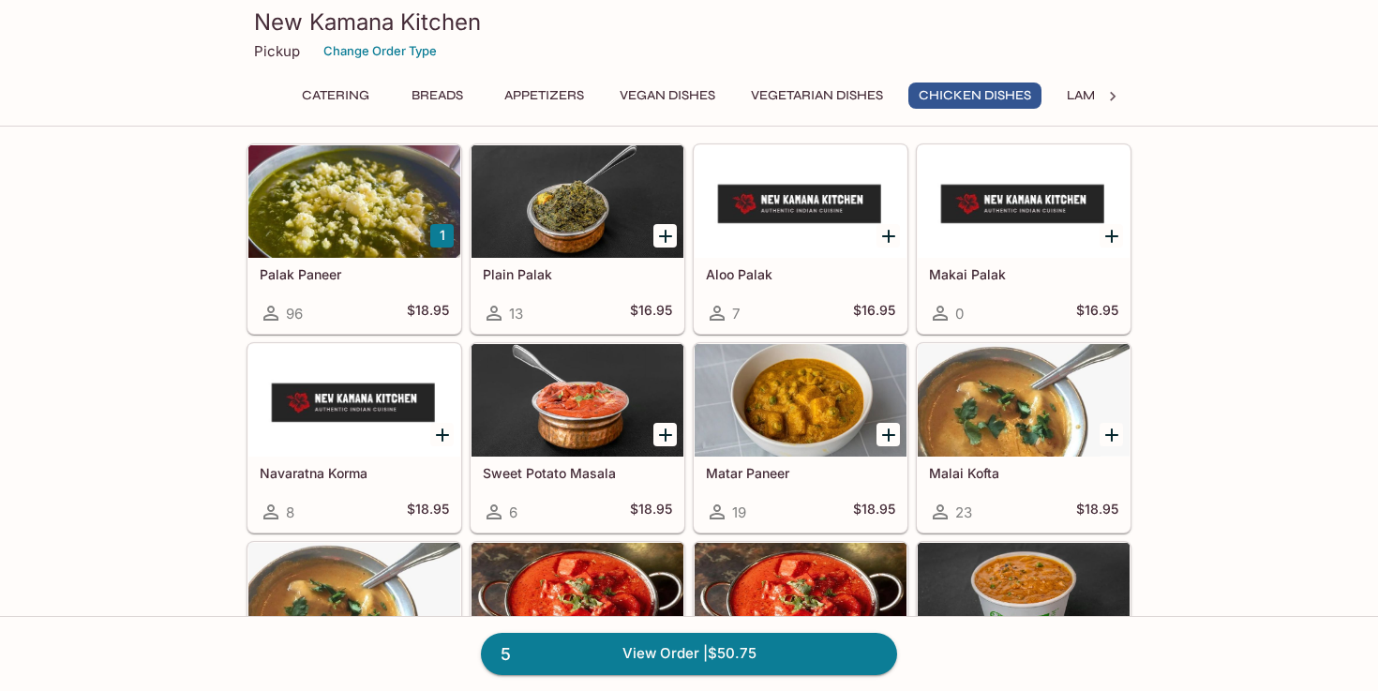
scroll to position [3325, 0]
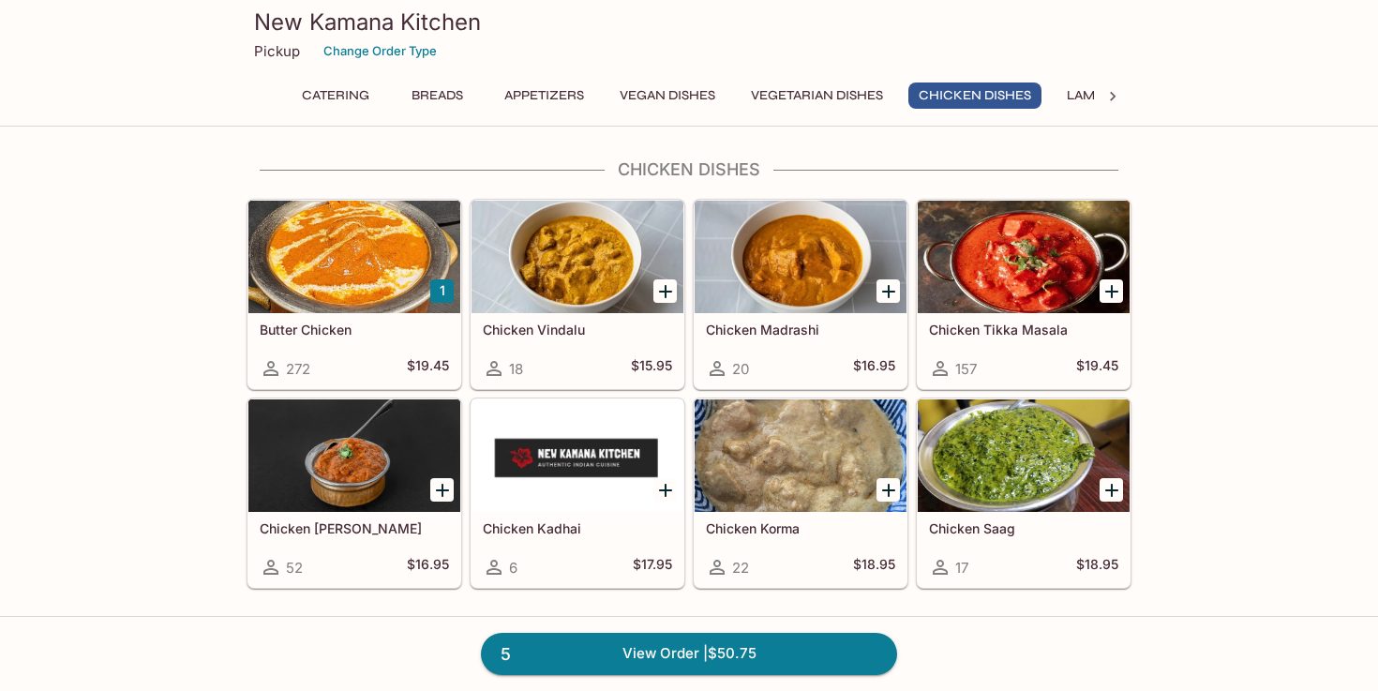
click at [841, 293] on div at bounding box center [800, 257] width 212 height 112
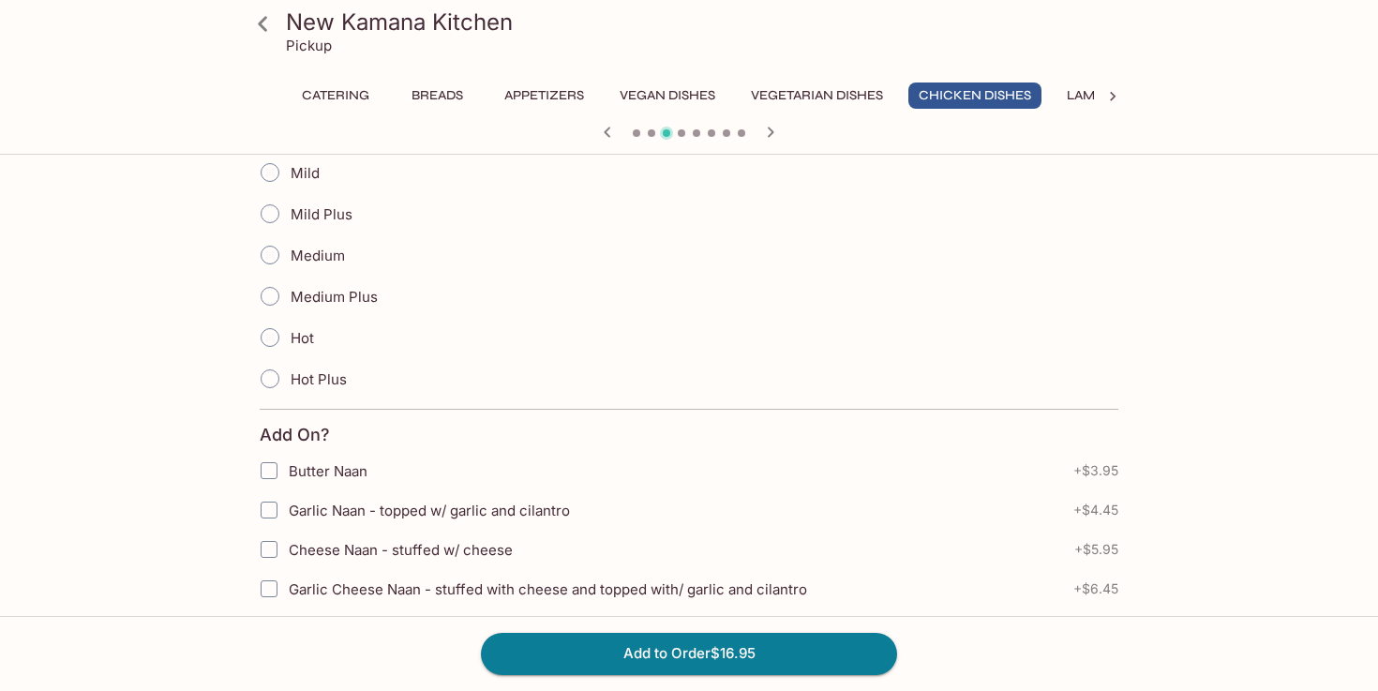
scroll to position [537, 0]
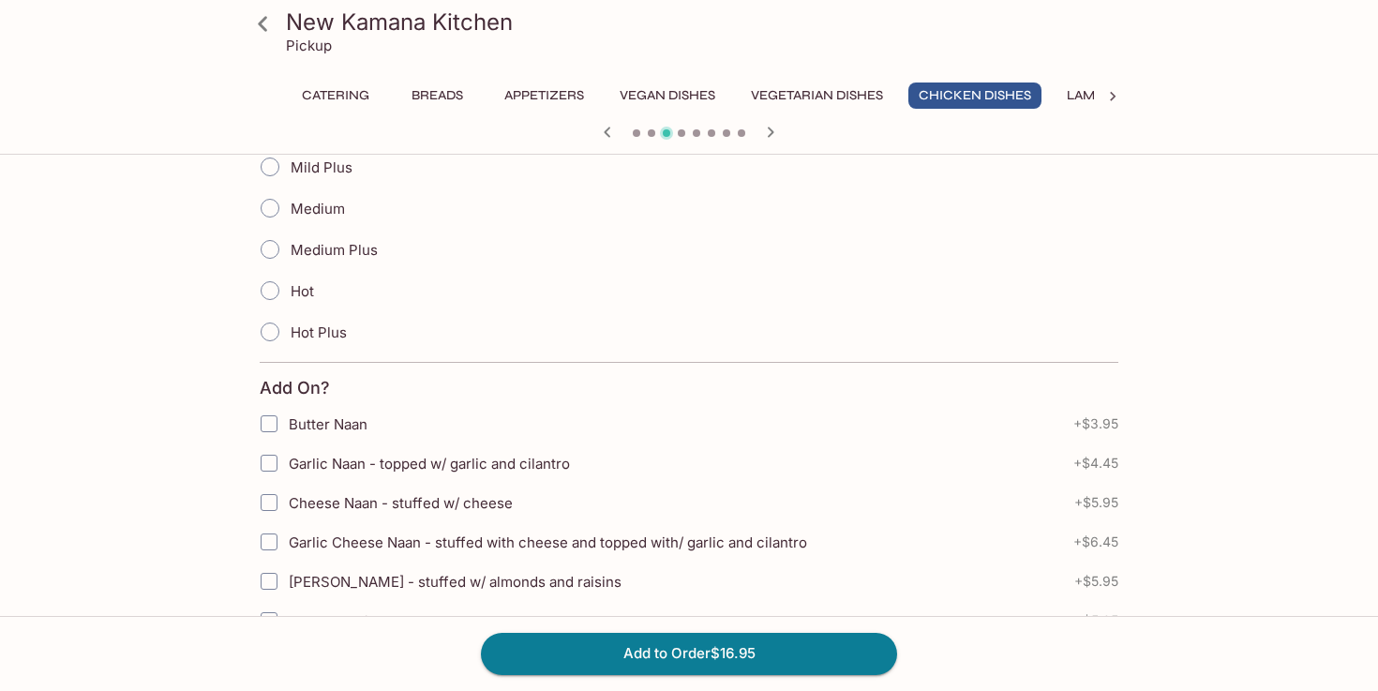
click at [270, 252] on input "Medium Plus" at bounding box center [269, 249] width 39 height 39
radio input "true"
click at [679, 637] on button "Add to Order $16.95" at bounding box center [689, 653] width 416 height 41
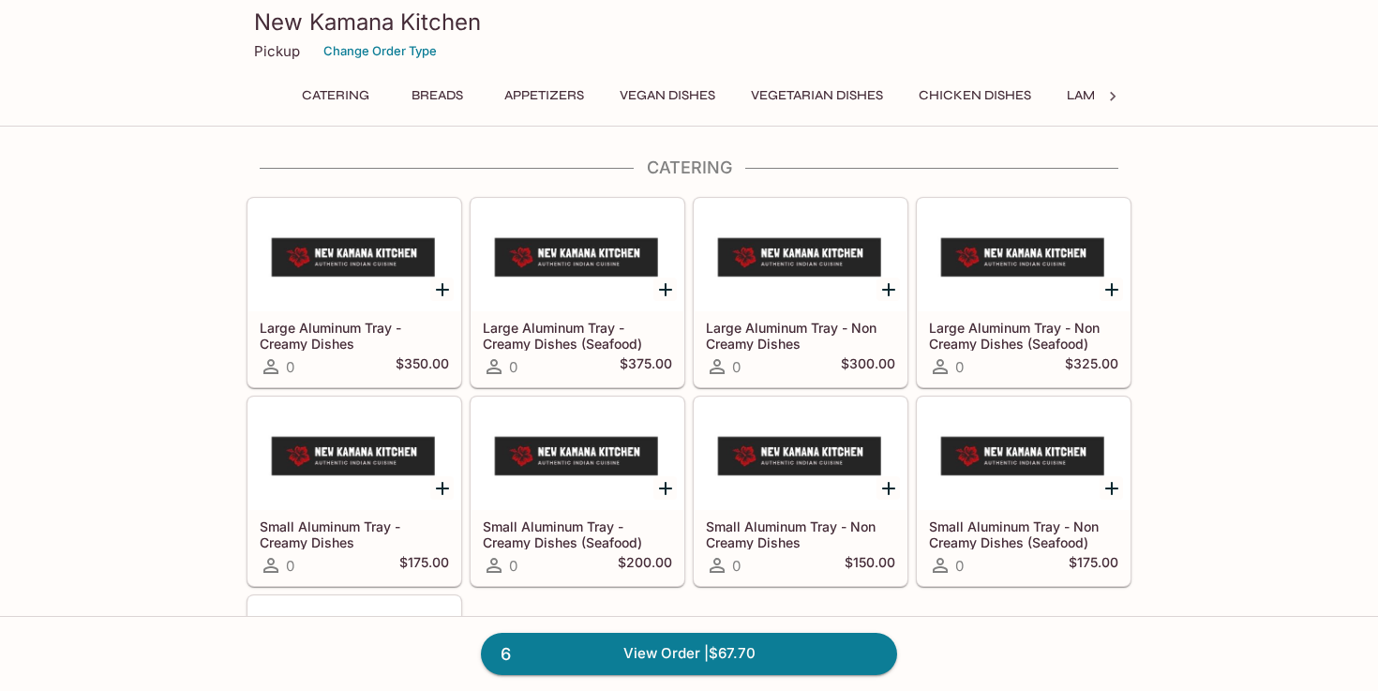
click at [981, 97] on button "Chicken Dishes" at bounding box center [974, 95] width 133 height 26
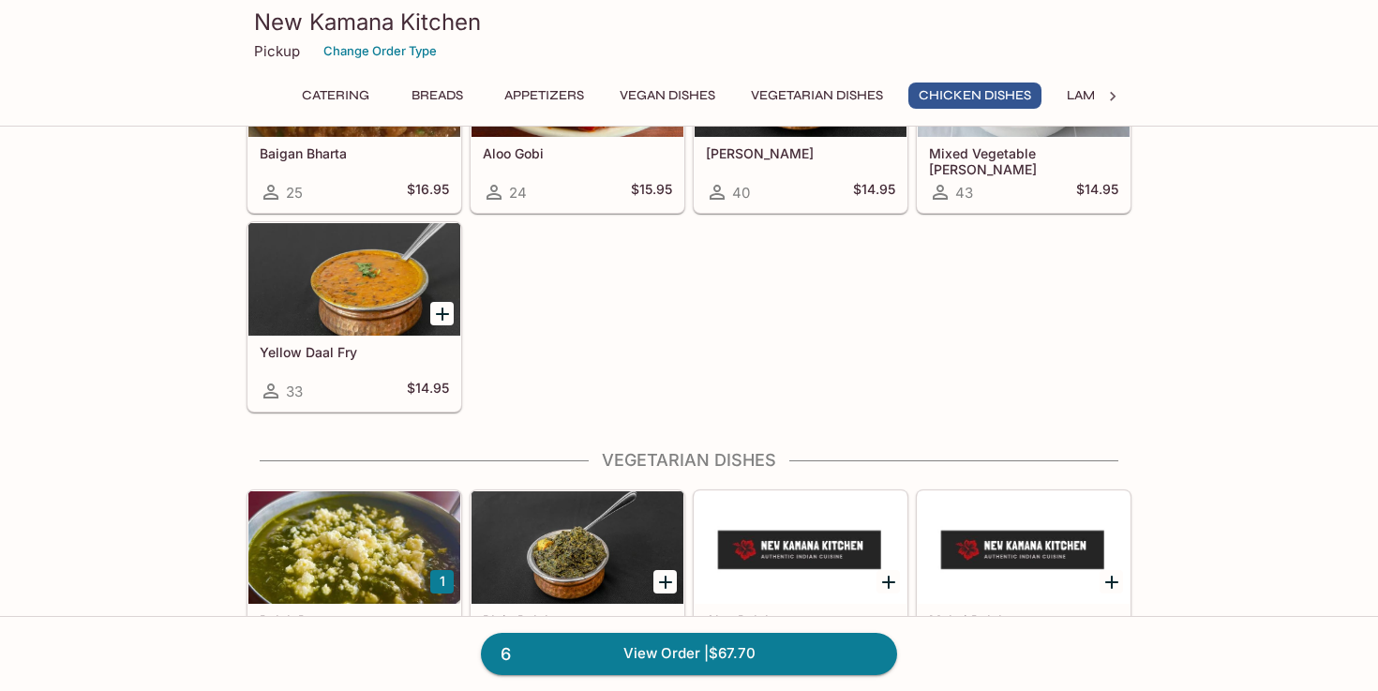
scroll to position [3325, 0]
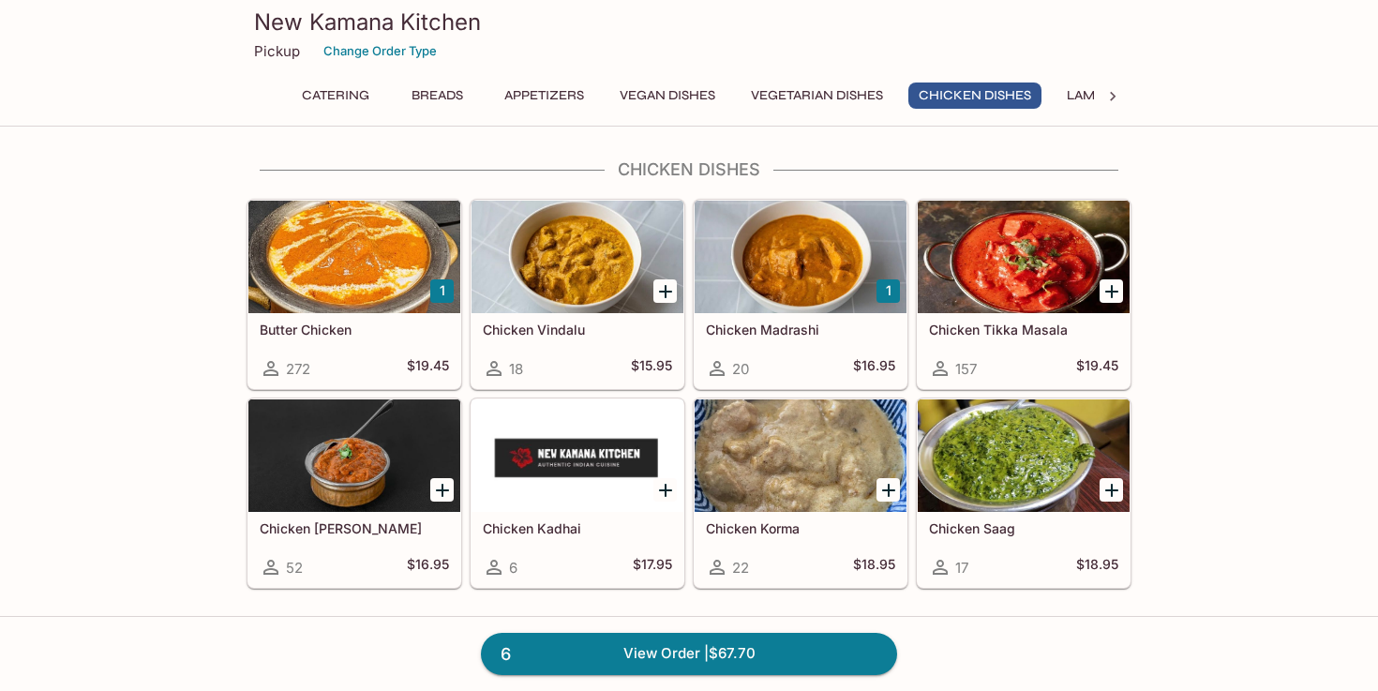
click at [1045, 290] on div at bounding box center [1023, 257] width 212 height 112
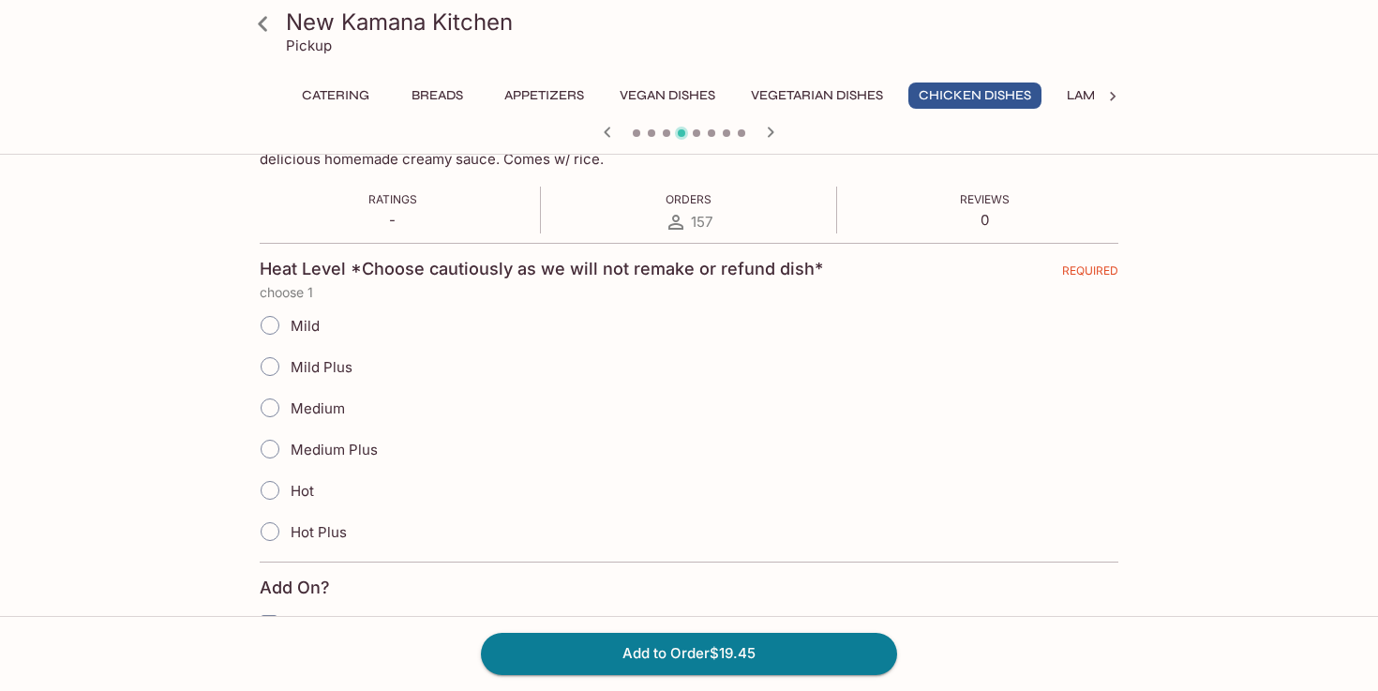
scroll to position [339, 0]
click at [276, 444] on input "Medium Plus" at bounding box center [269, 446] width 39 height 39
radio input "true"
click at [653, 653] on button "Add to Order $19.45" at bounding box center [689, 653] width 416 height 41
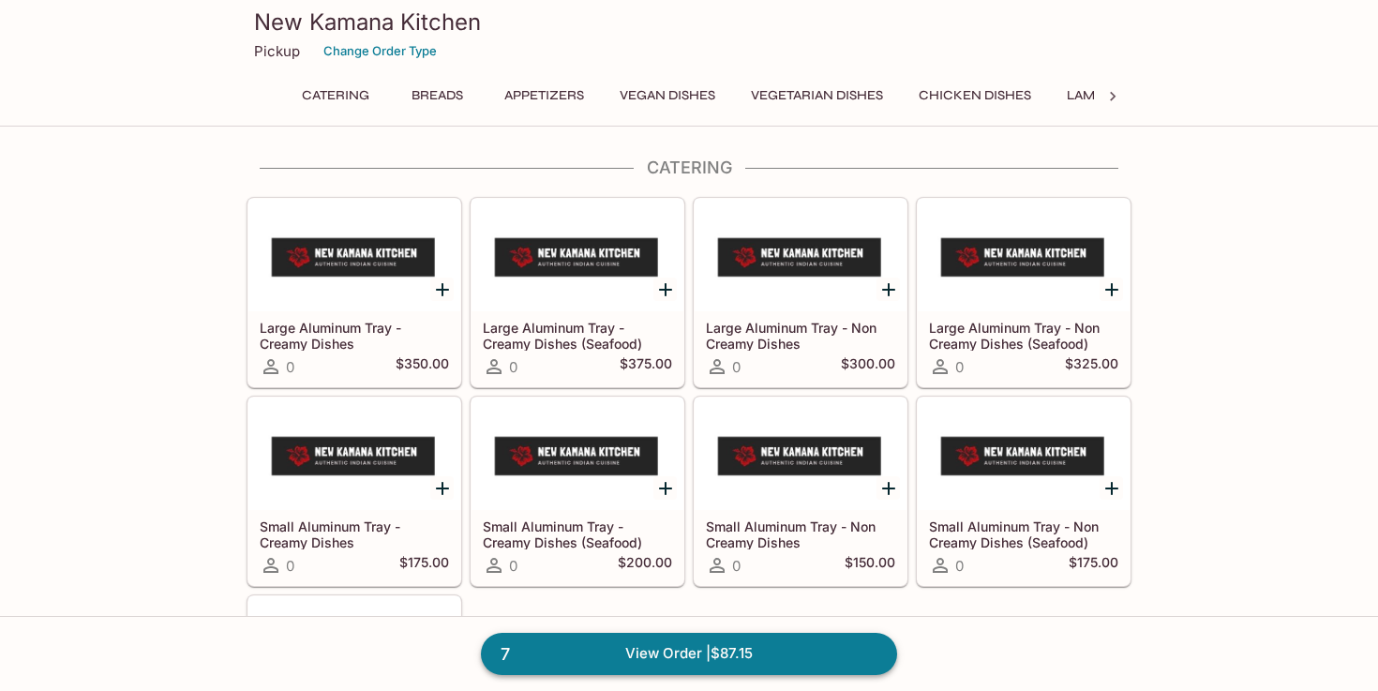
click at [721, 656] on link "7 View Order | $87.15" at bounding box center [689, 653] width 416 height 41
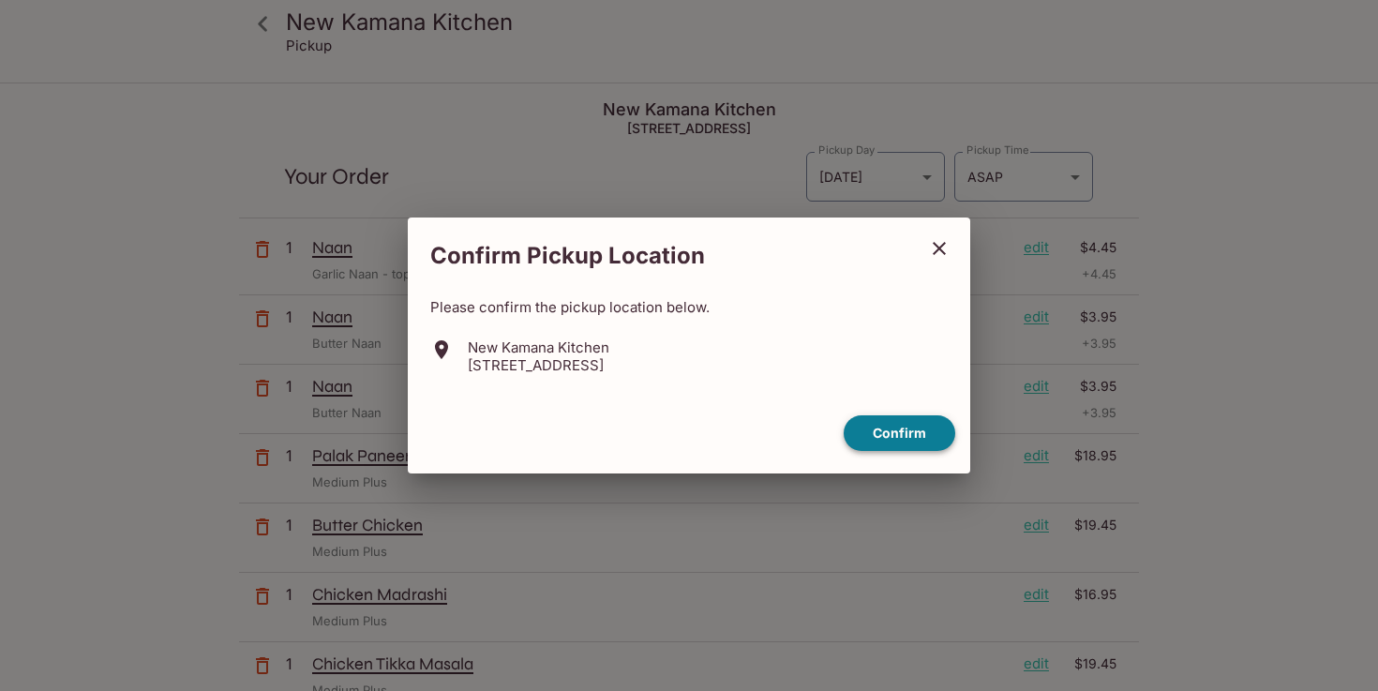
click at [898, 431] on button "Confirm" at bounding box center [899, 433] width 112 height 37
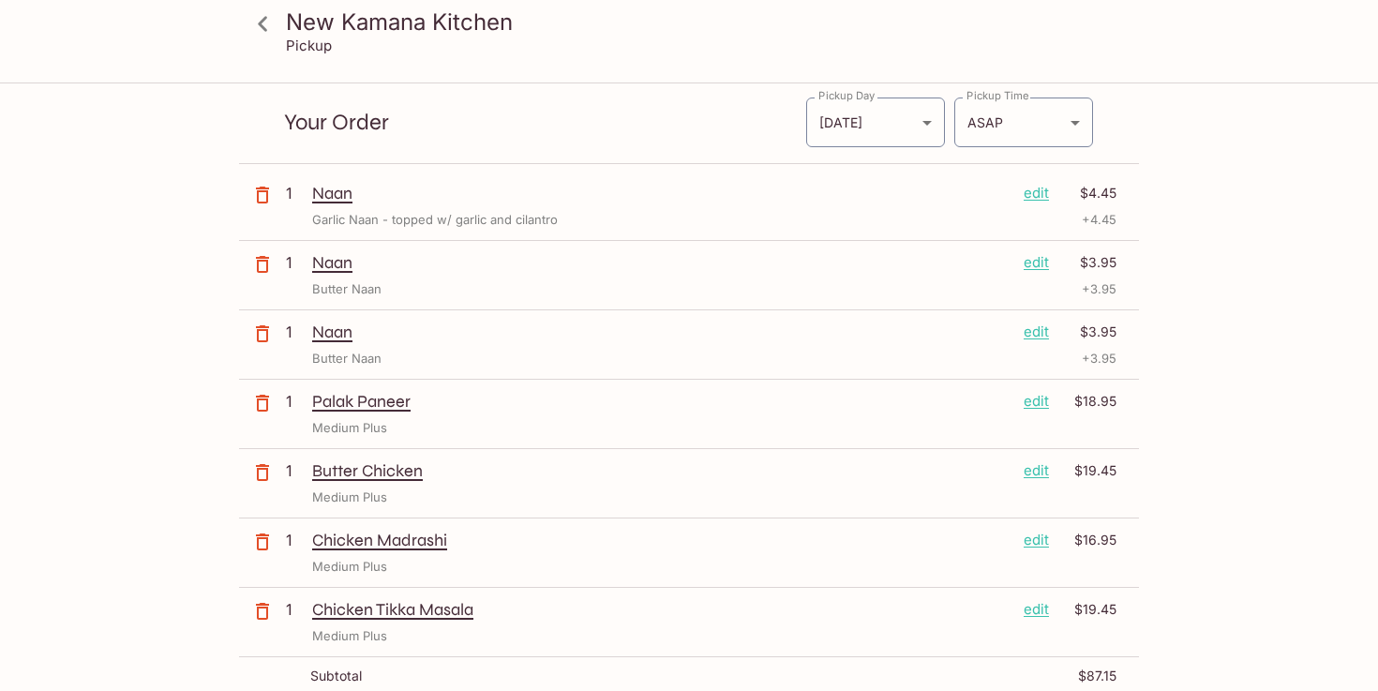
scroll to position [54, 0]
click at [1075, 126] on body "New Kamana Kitchen Pickup New Kamana Kitchen [STREET_ADDRESS] Your Order Pickup…" at bounding box center [689, 375] width 1378 height 691
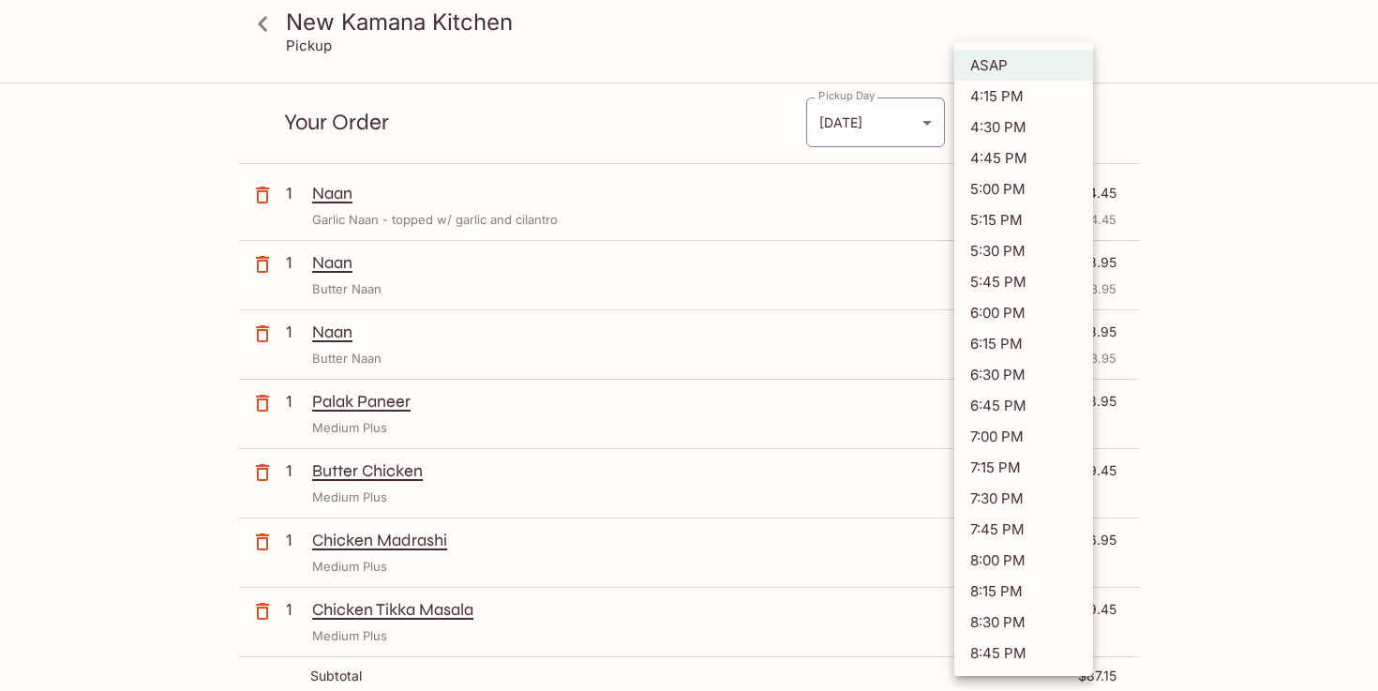
click at [136, 463] on div at bounding box center [689, 345] width 1378 height 691
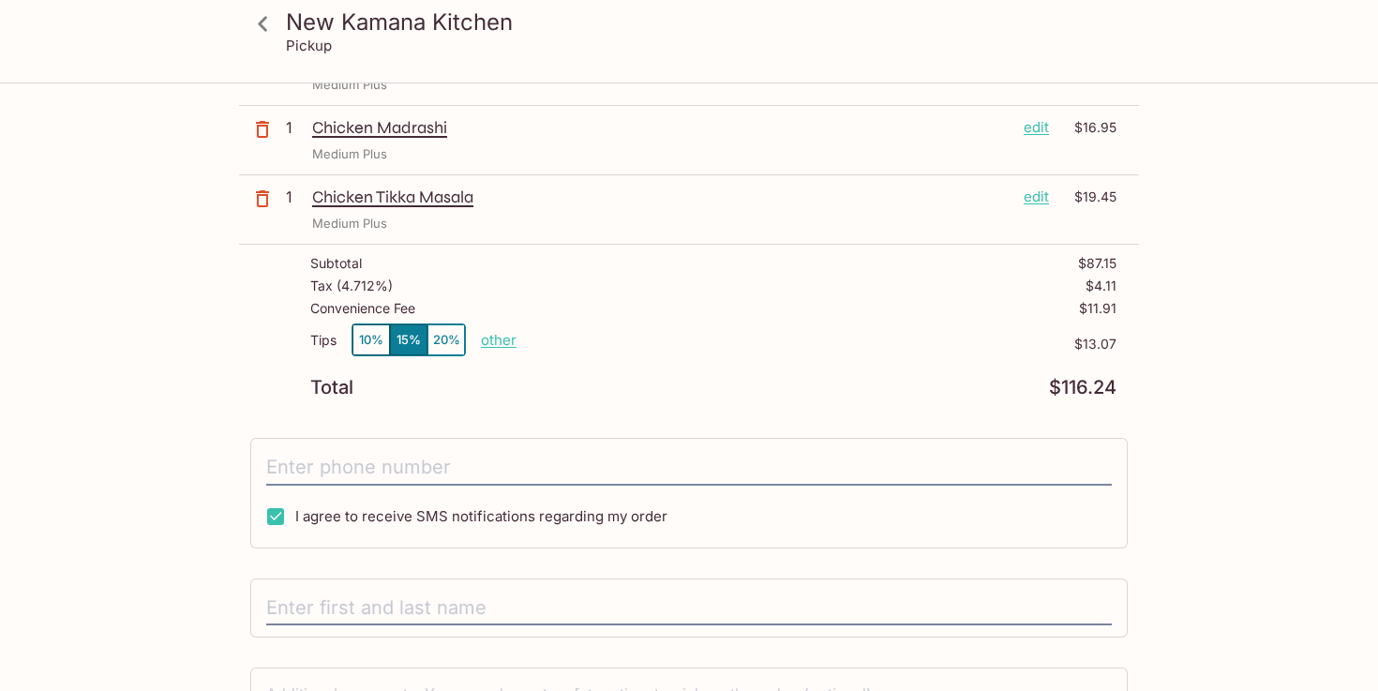
scroll to position [469, 0]
click at [375, 338] on button "10%" at bounding box center [370, 337] width 37 height 31
click at [493, 341] on p "other" at bounding box center [499, 338] width 36 height 18
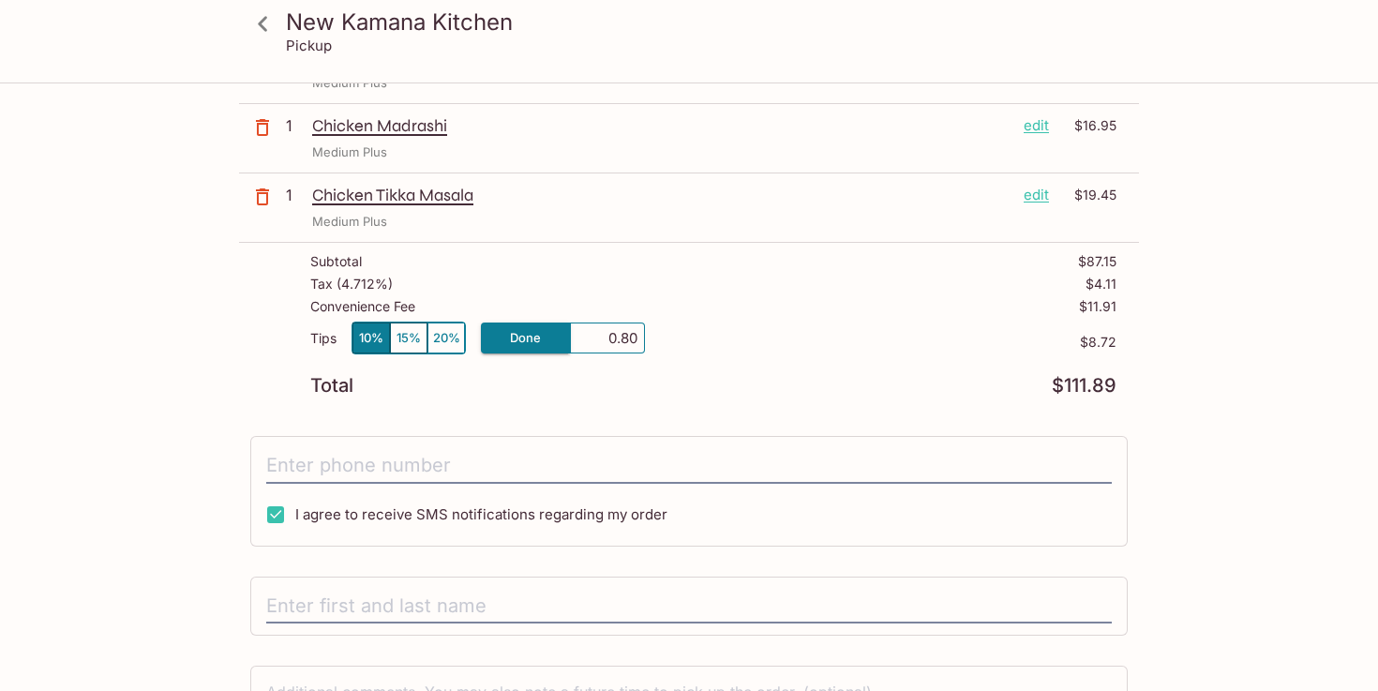
type input "8.00"
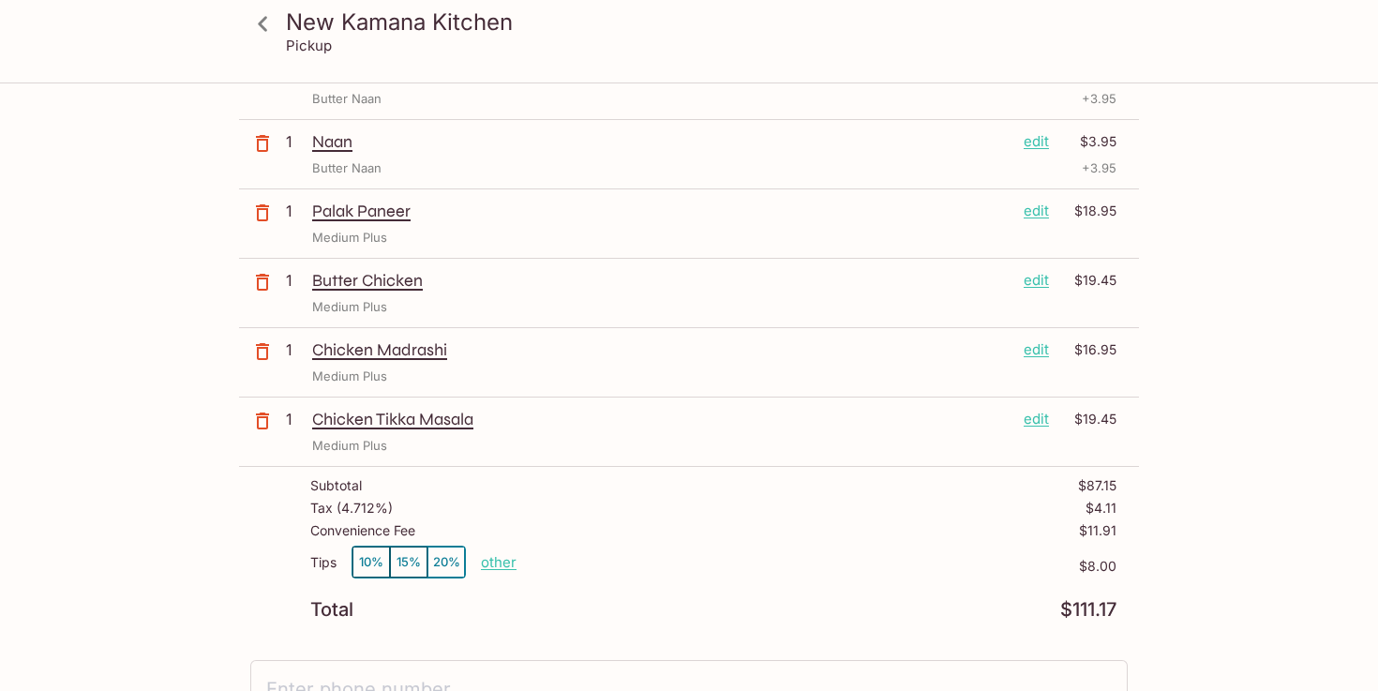
scroll to position [381, 0]
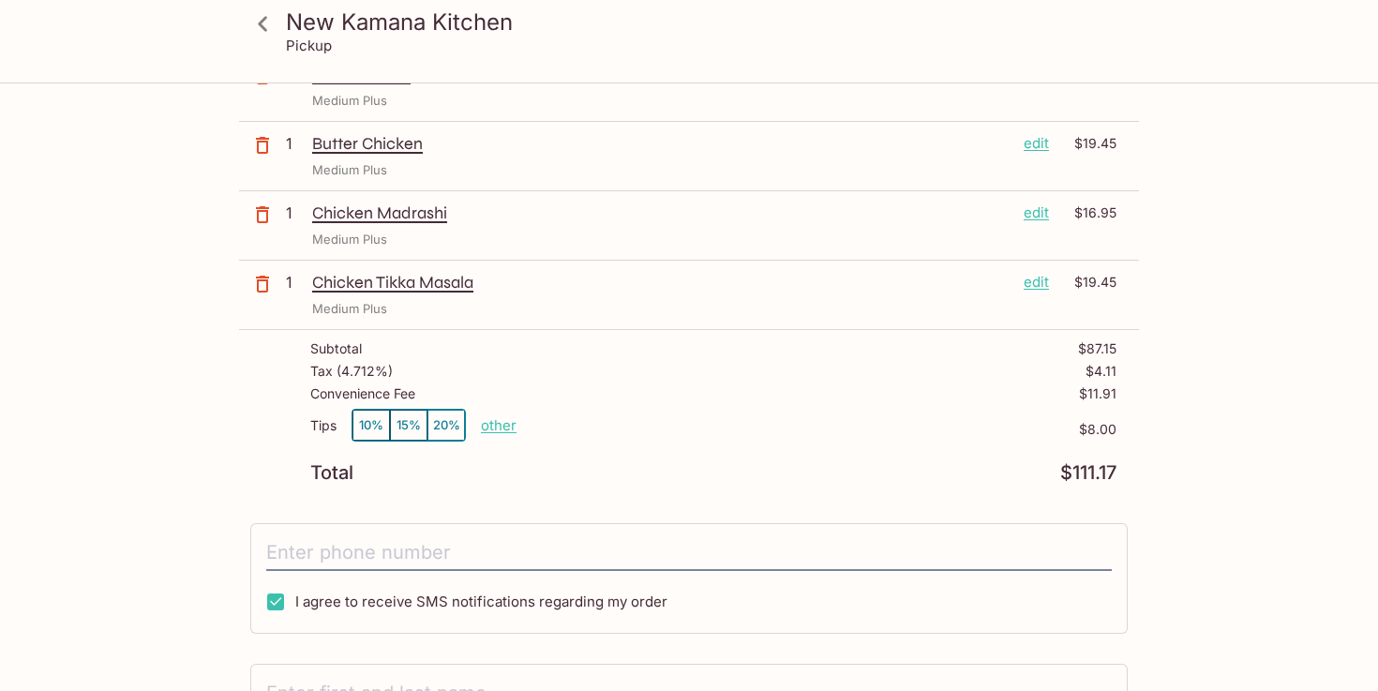
click at [513, 419] on p "other" at bounding box center [499, 425] width 36 height 18
click at [616, 422] on input "8.00" at bounding box center [607, 425] width 60 height 21
type input "4.00"
click at [171, 394] on div "New Kamana Kitchen Pickup New Kamana Kitchen [STREET_ADDRESS] Your Order Pickup…" at bounding box center [689, 315] width 1200 height 1224
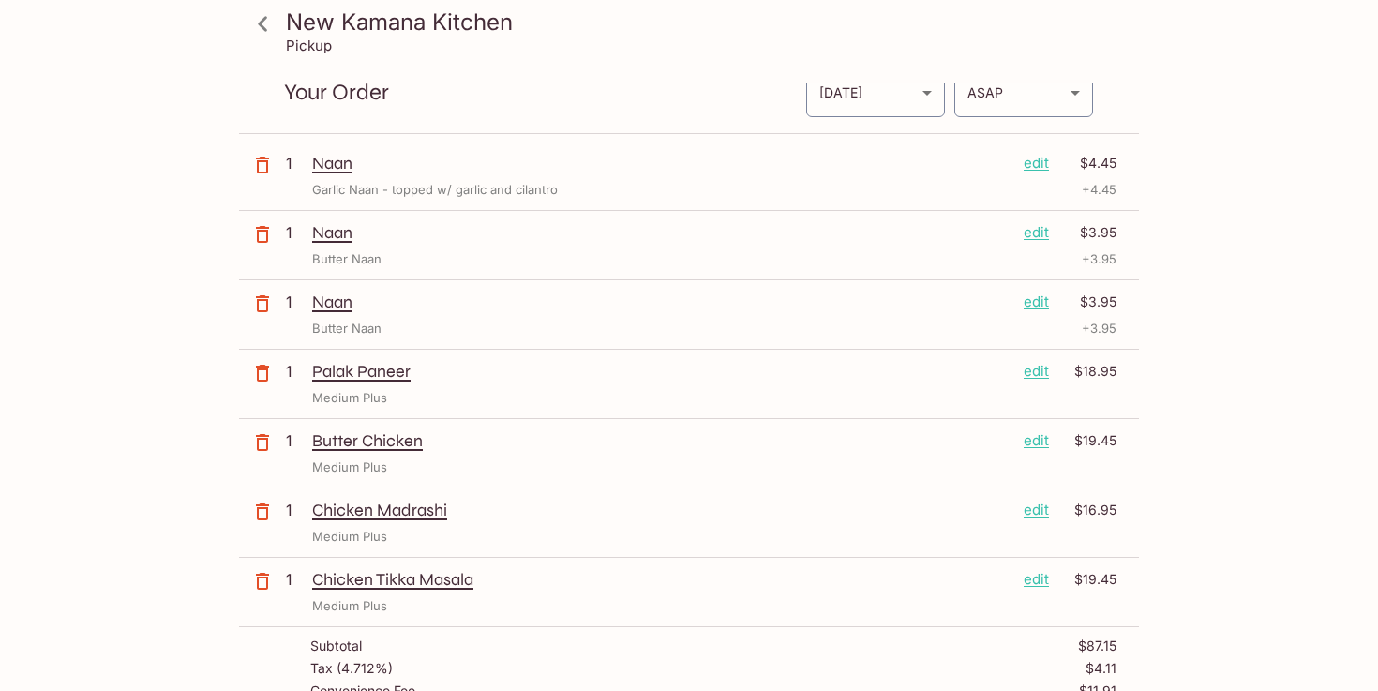
scroll to position [24, 0]
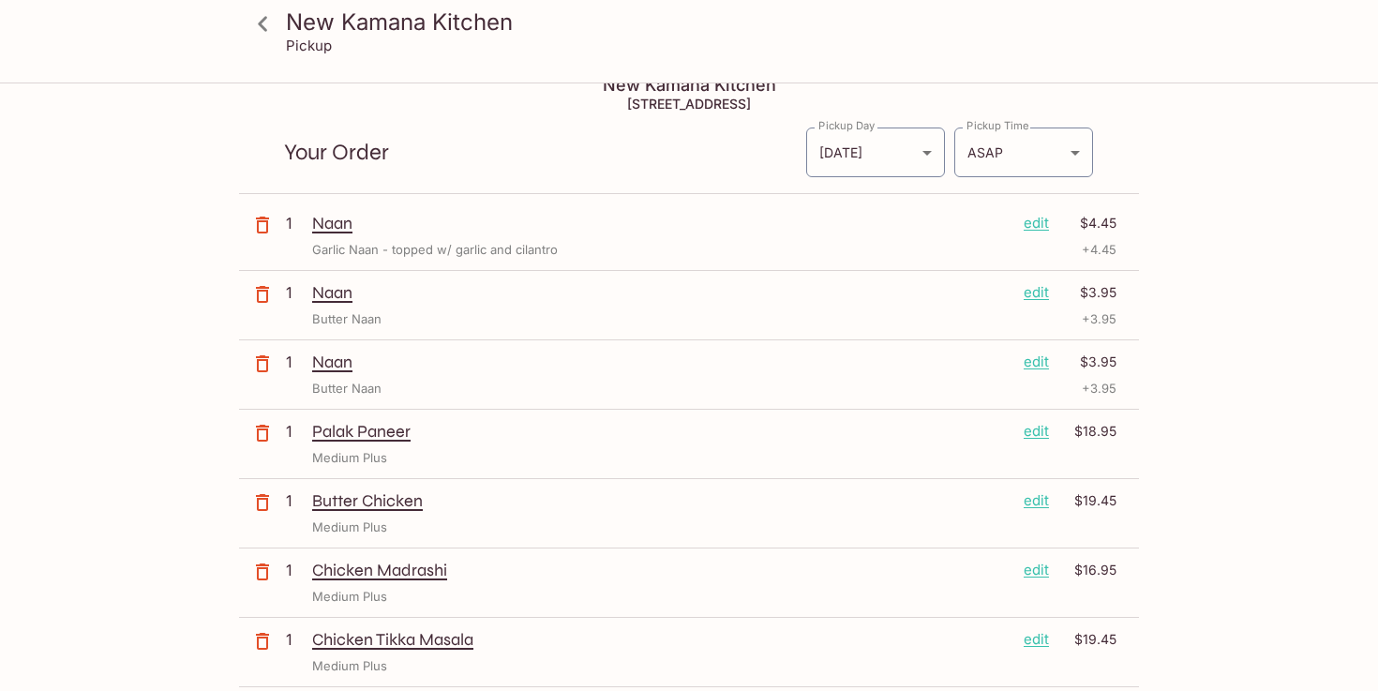
click at [42, 265] on div "New Kamana Kitchen Pickup New Kamana Kitchen [STREET_ADDRESS] Your Order Pickup…" at bounding box center [689, 405] width 1378 height 691
click at [989, 162] on body "New Kamana Kitchen Pickup New Kamana Kitchen [STREET_ADDRESS] Your Order Pickup…" at bounding box center [689, 405] width 1378 height 691
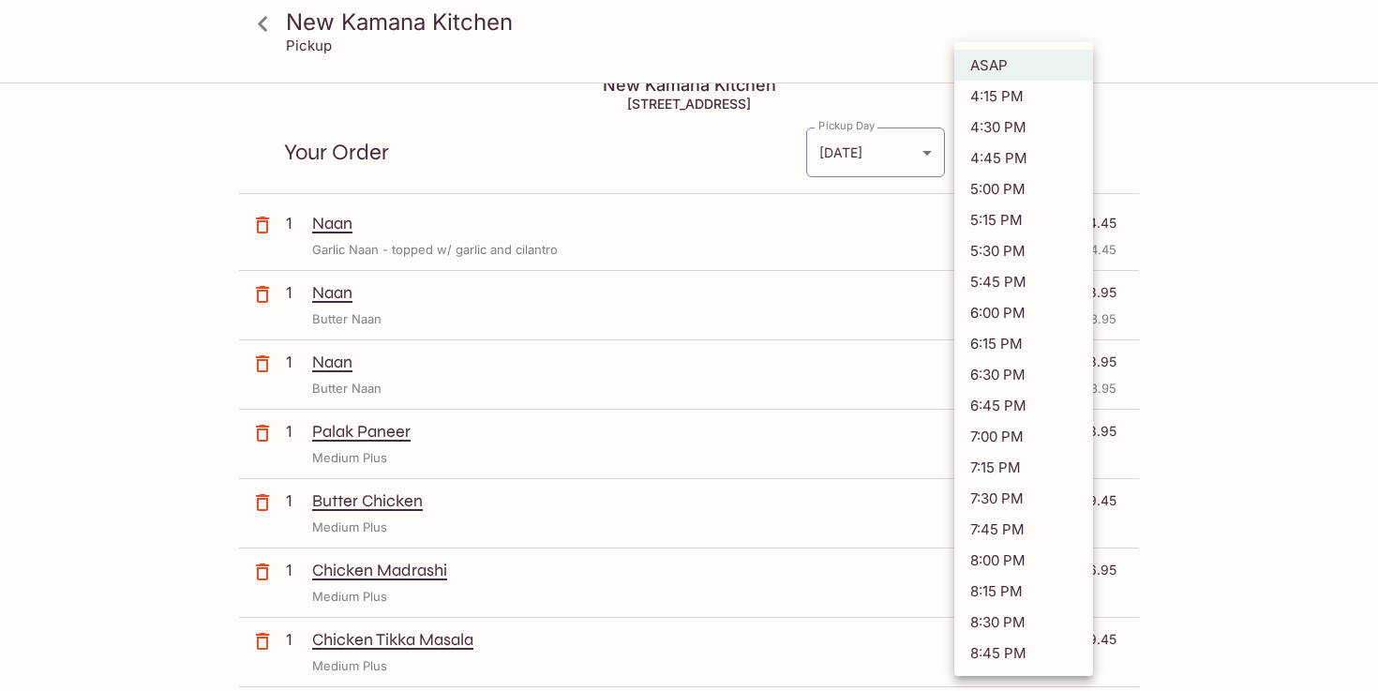
click at [999, 121] on li "4:30 PM" at bounding box center [1023, 127] width 139 height 31
type input "[DATE]T02:30:05.000000Z"
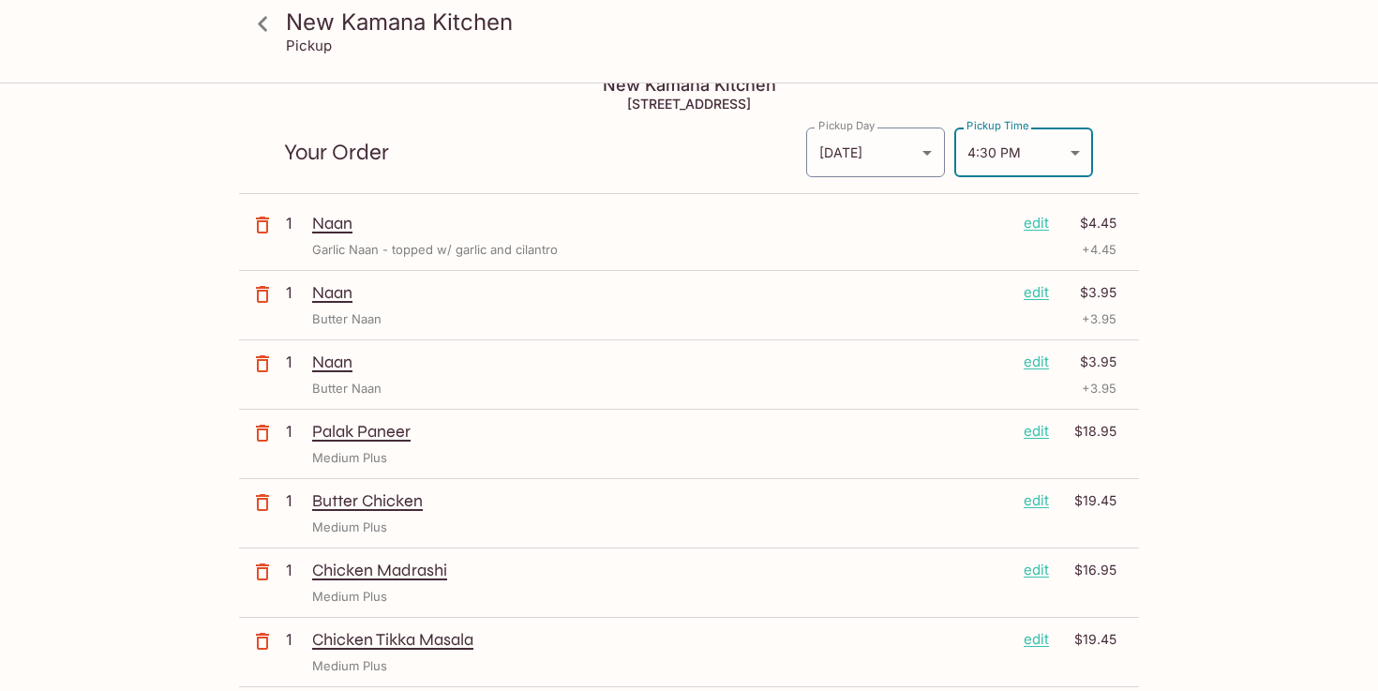
click at [1215, 339] on div "New Kamana Kitchen Pickup New Kamana Kitchen [STREET_ADDRESS] Your Order Pickup…" at bounding box center [689, 672] width 1200 height 1224
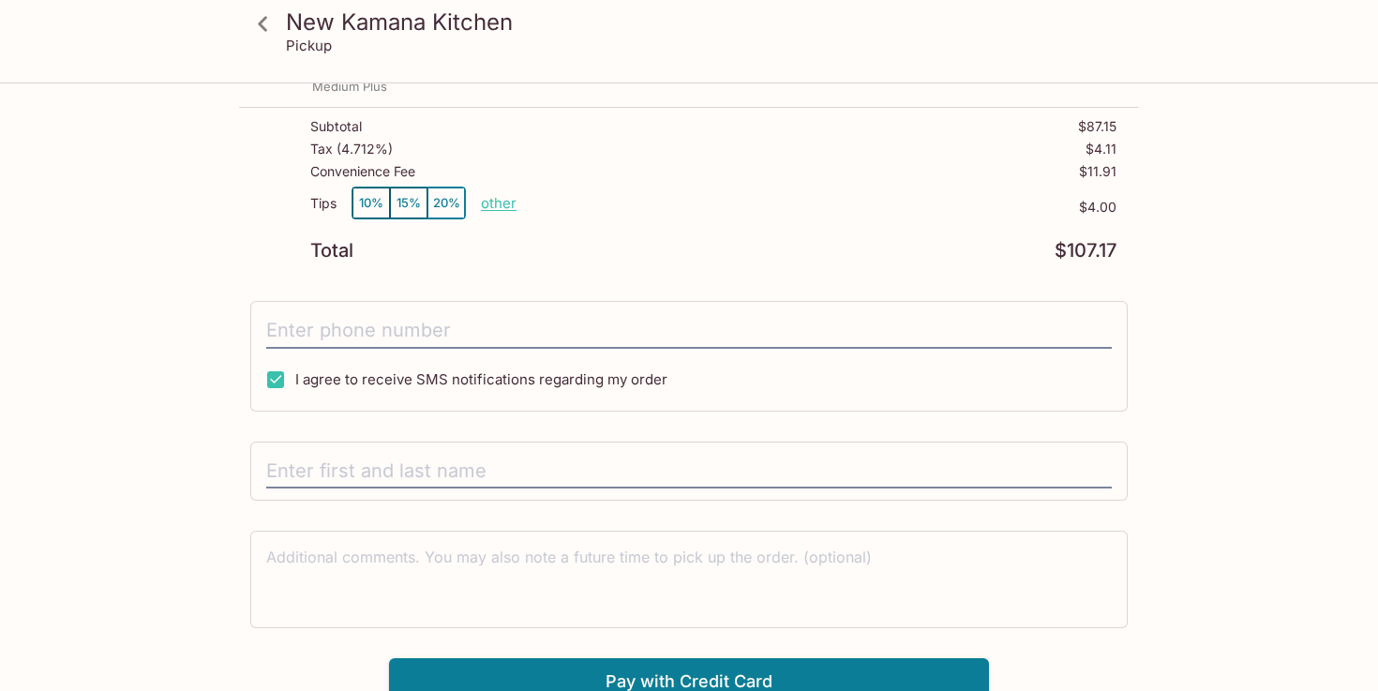
scroll to position [604, 0]
click at [334, 343] on input "tel" at bounding box center [688, 331] width 845 height 36
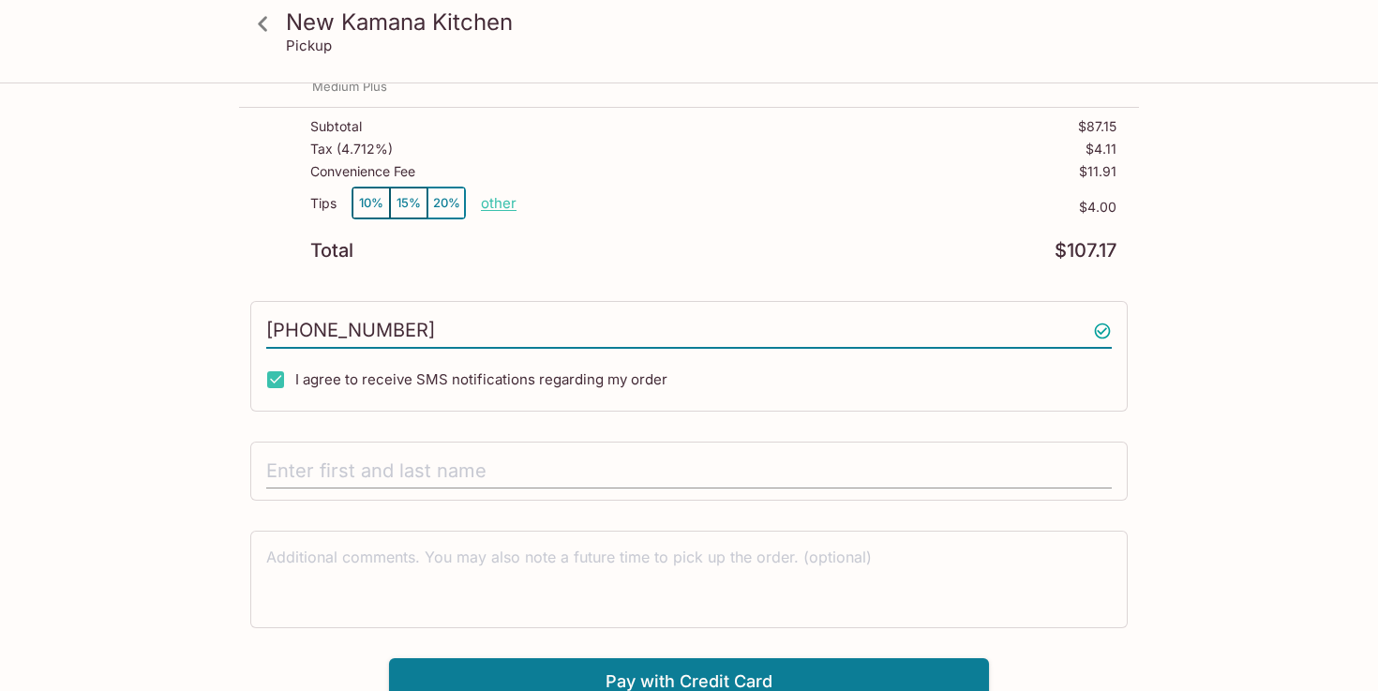
type input "[PHONE_NUMBER]"
click at [448, 467] on input "text" at bounding box center [688, 472] width 845 height 36
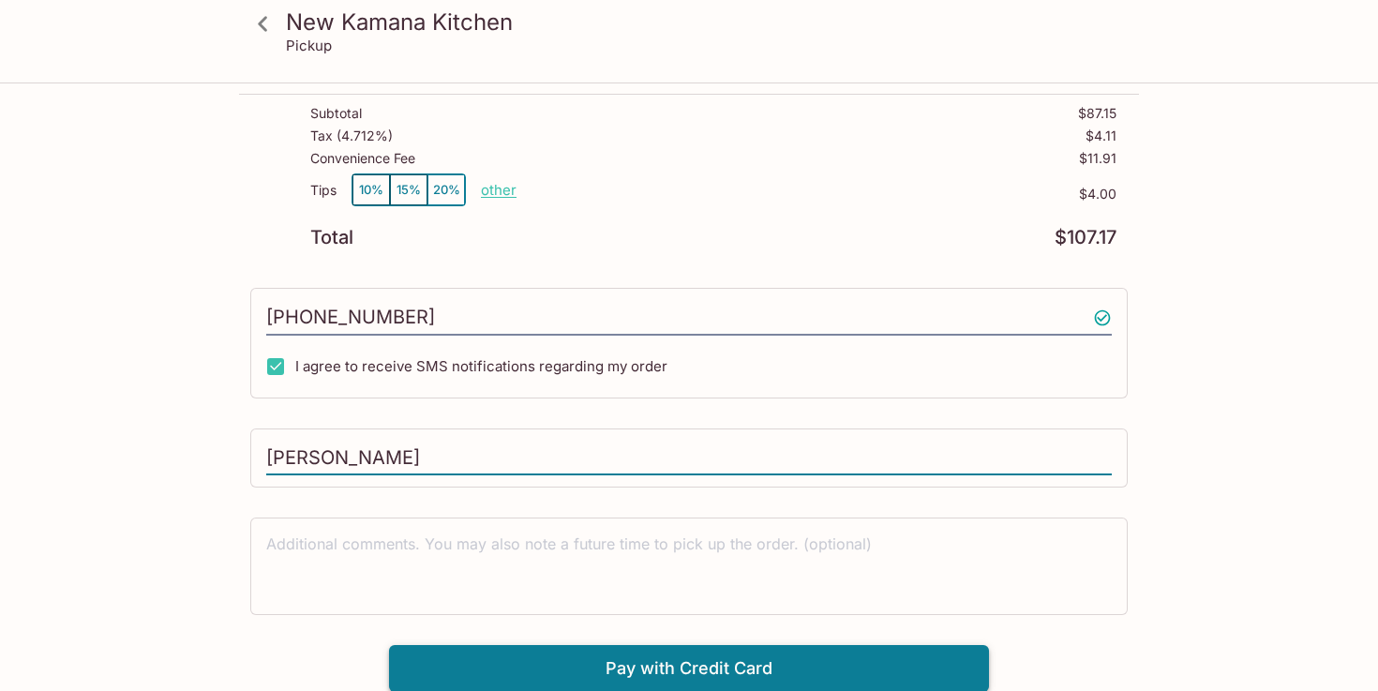
type input "[PERSON_NAME]"
click at [672, 661] on button "Pay with Credit Card" at bounding box center [689, 668] width 600 height 47
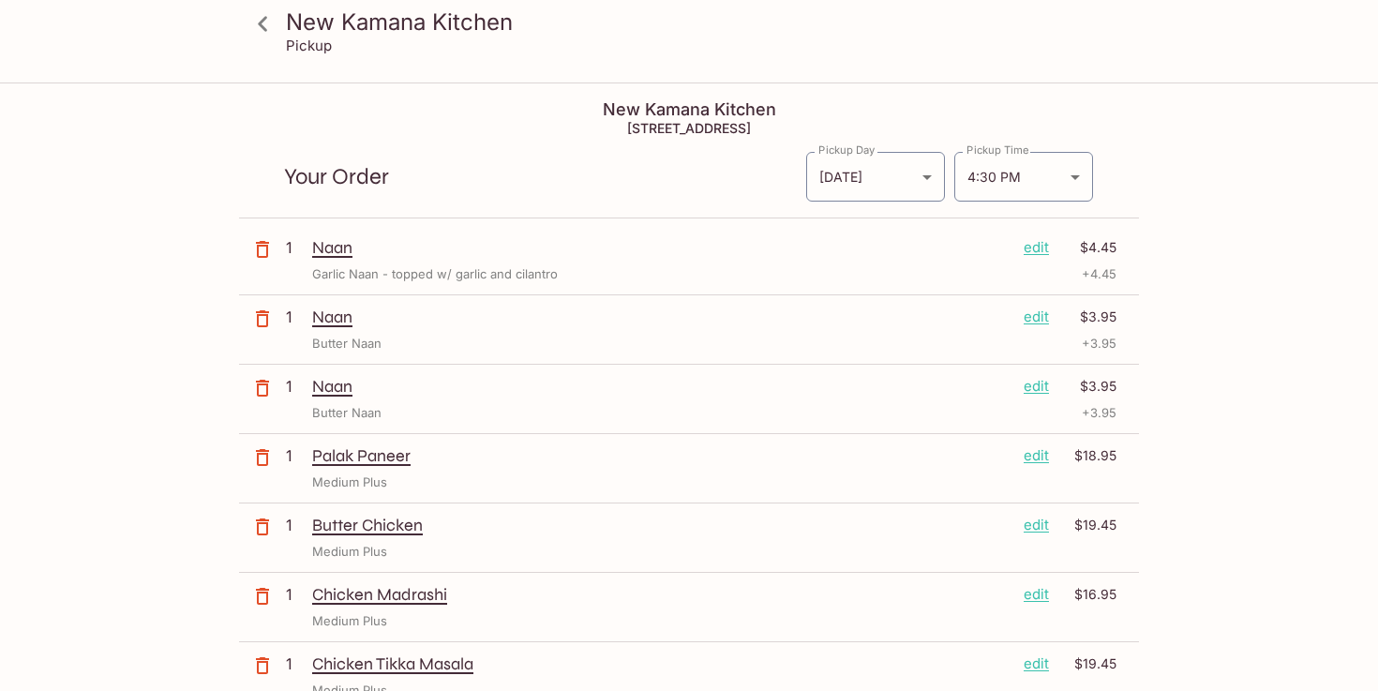
scroll to position [0, 0]
click at [1037, 449] on p "edit" at bounding box center [1035, 455] width 25 height 21
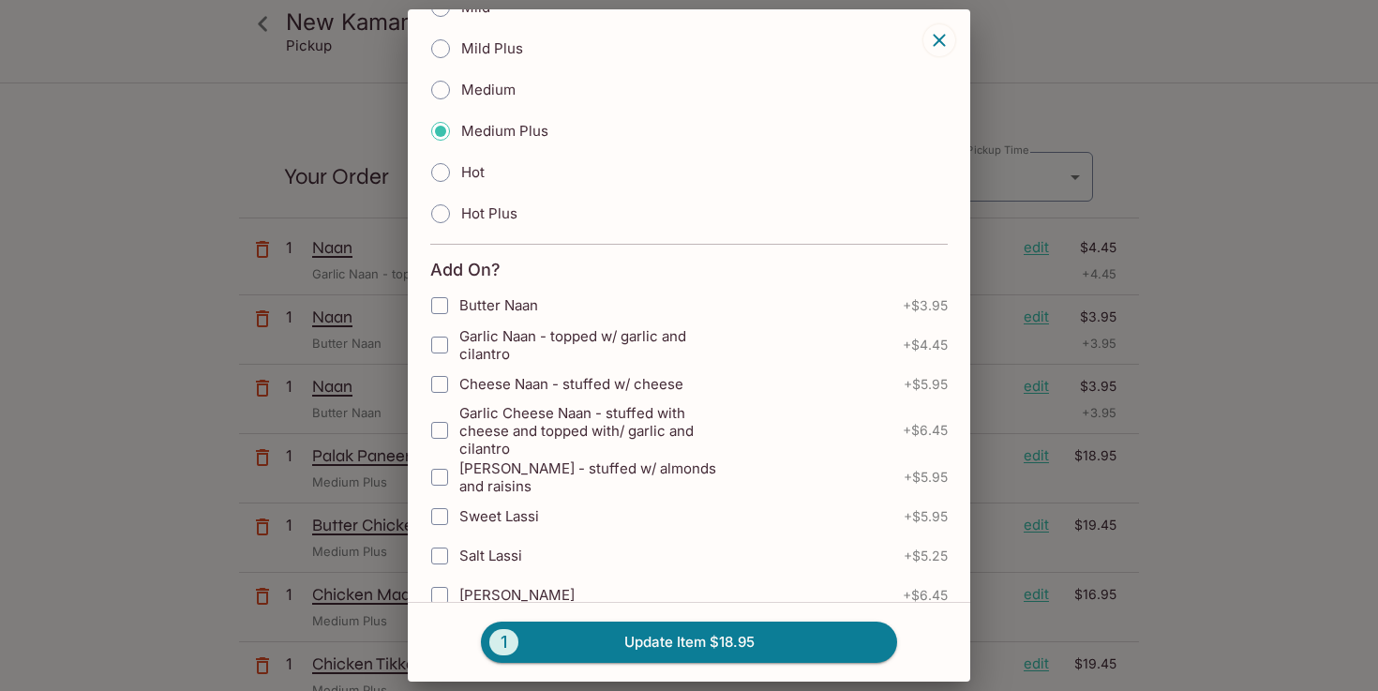
scroll to position [273, 0]
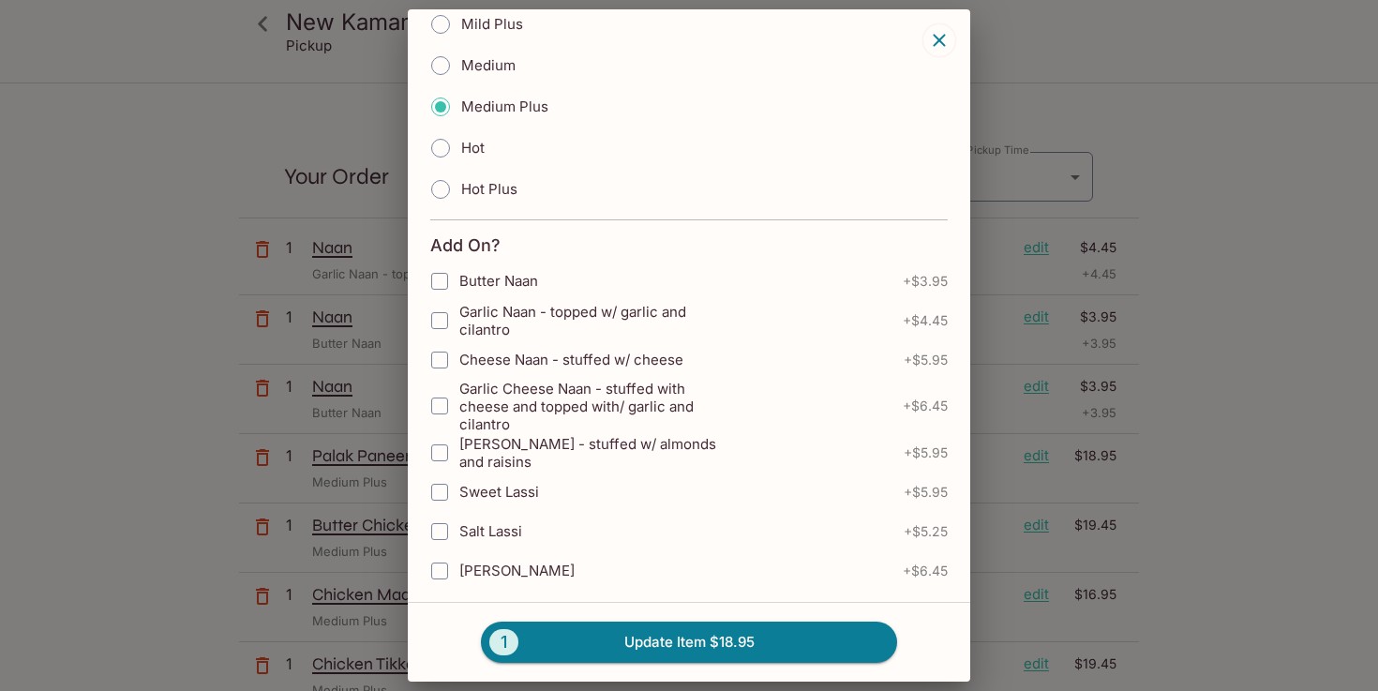
click at [448, 321] on input "Garlic Naan - topped w/ garlic and cilantro" at bounding box center [439, 320] width 37 height 37
checkbox input "true"
click at [635, 656] on button "1 Update Item $23.40" at bounding box center [689, 641] width 416 height 41
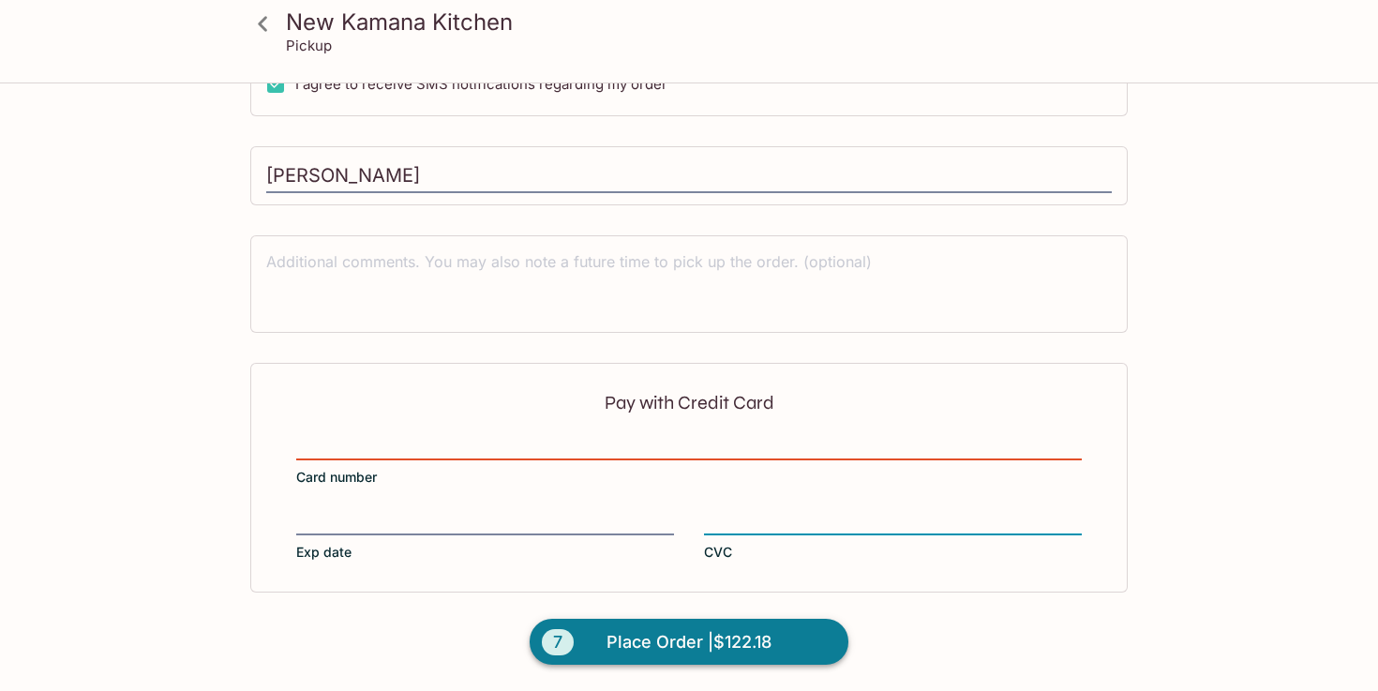
scroll to position [916, 0]
click at [622, 640] on span "Place Order | $122.18" at bounding box center [688, 643] width 165 height 30
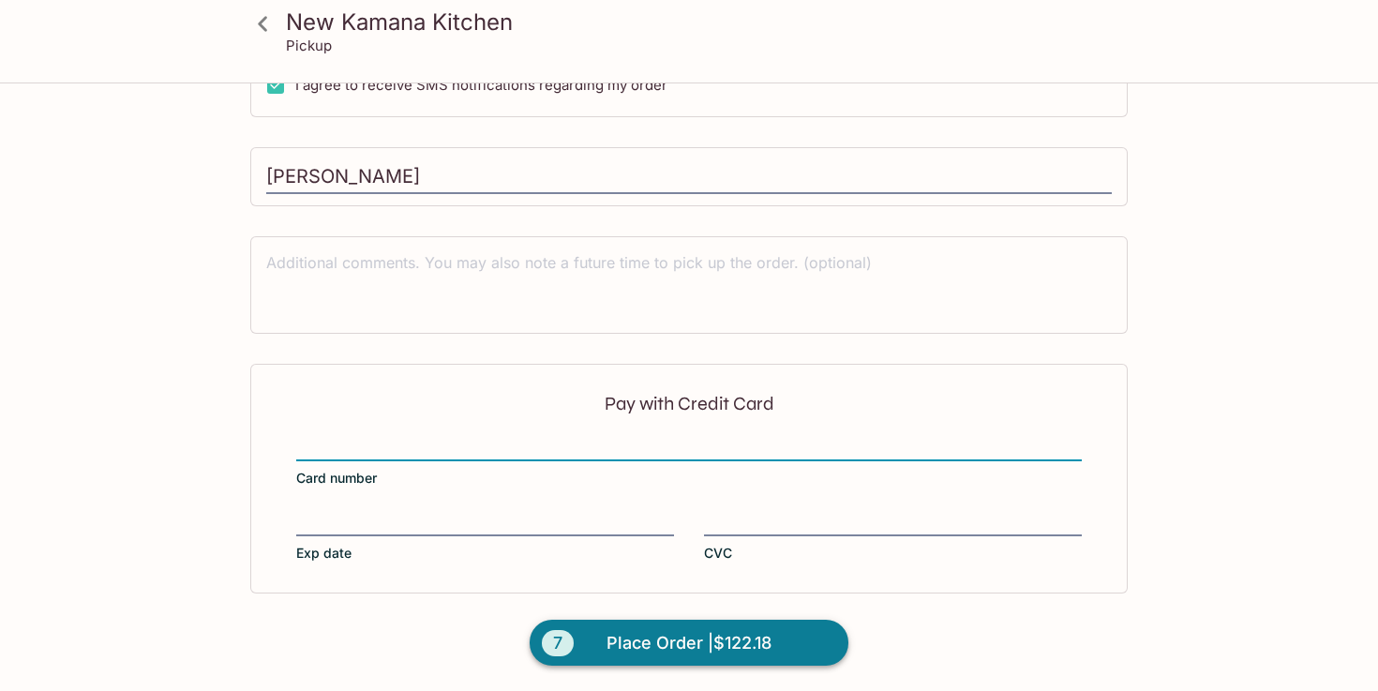
click at [640, 645] on span "Place Order | $122.18" at bounding box center [688, 643] width 165 height 30
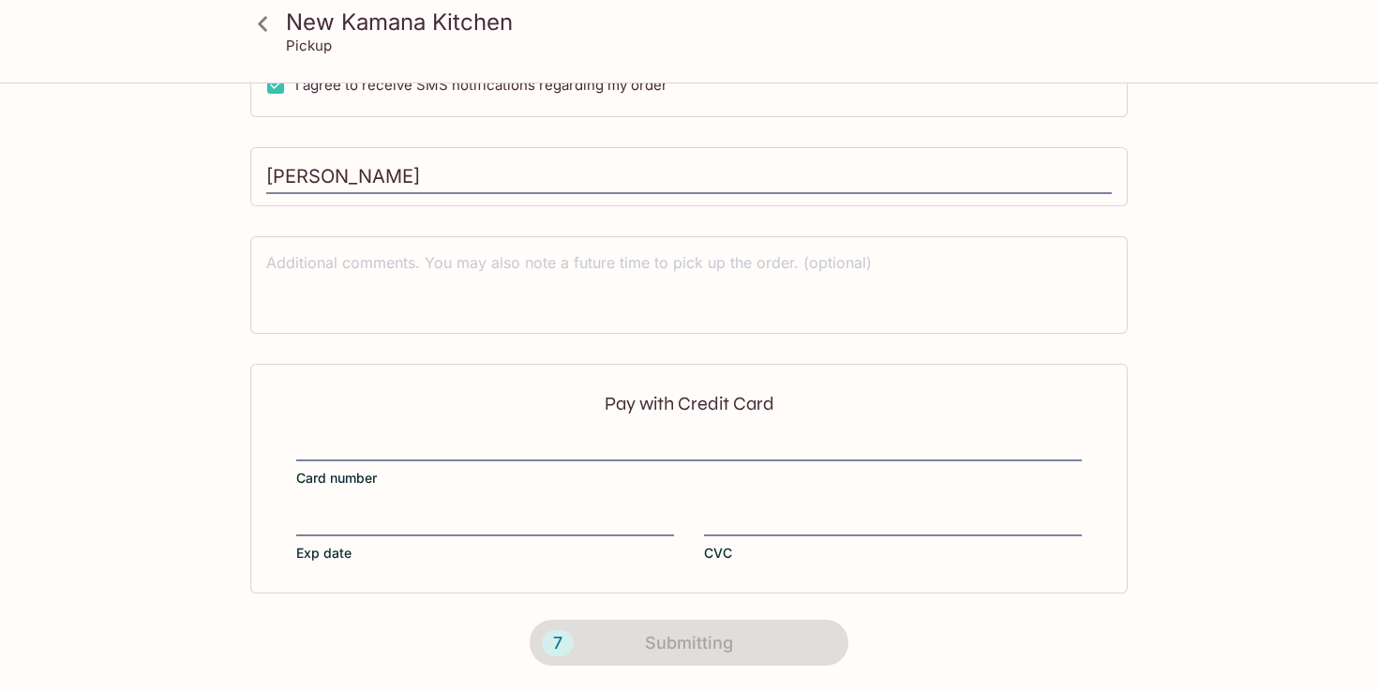
scroll to position [397, 0]
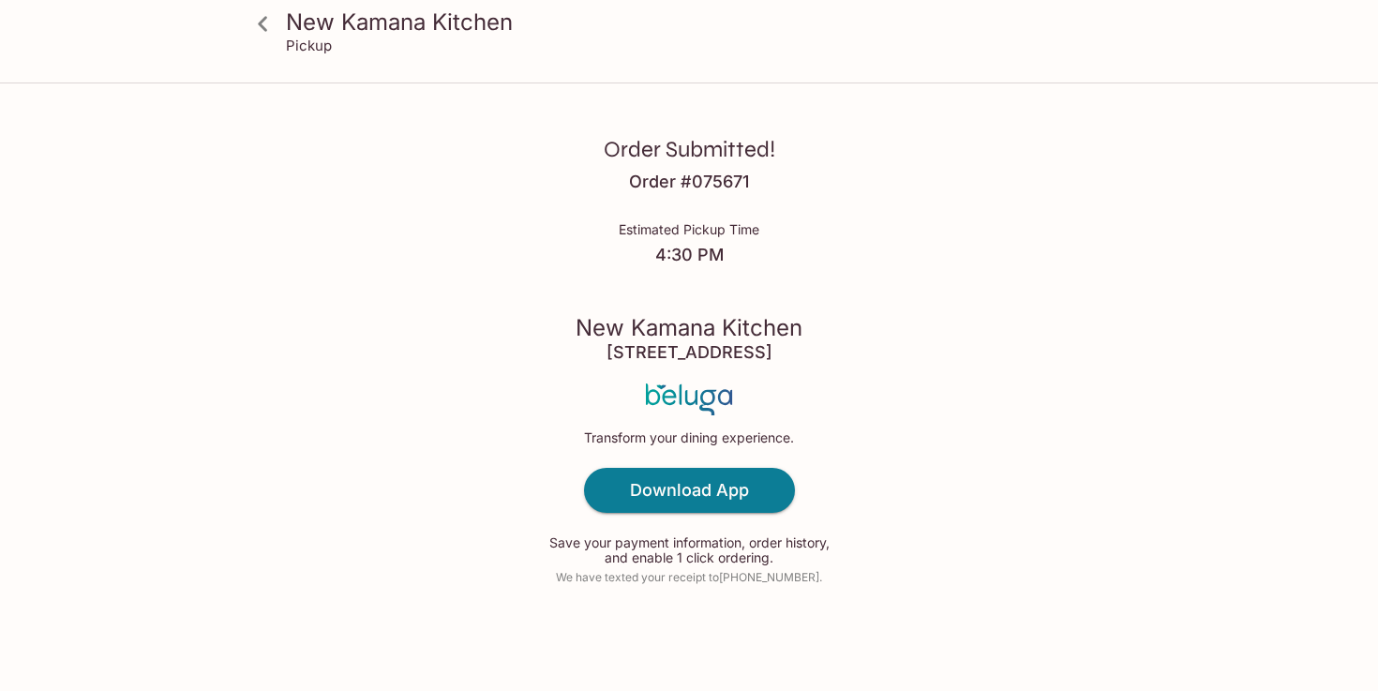
click at [606, 350] on h4 "[STREET_ADDRESS]" at bounding box center [689, 352] width 166 height 21
copy h4 "[STREET_ADDRESS]"
